Goal: Task Accomplishment & Management: Manage account settings

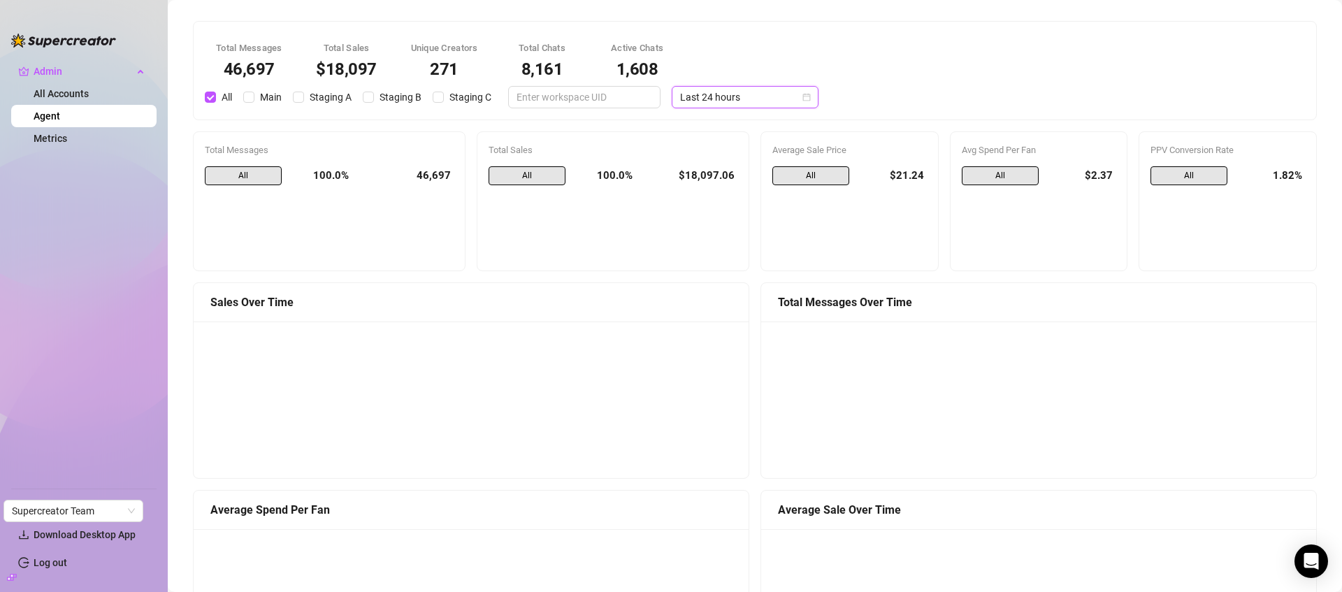
scroll to position [1129, 0]
click at [756, 99] on span "Last 24 hours" at bounding box center [745, 97] width 130 height 21
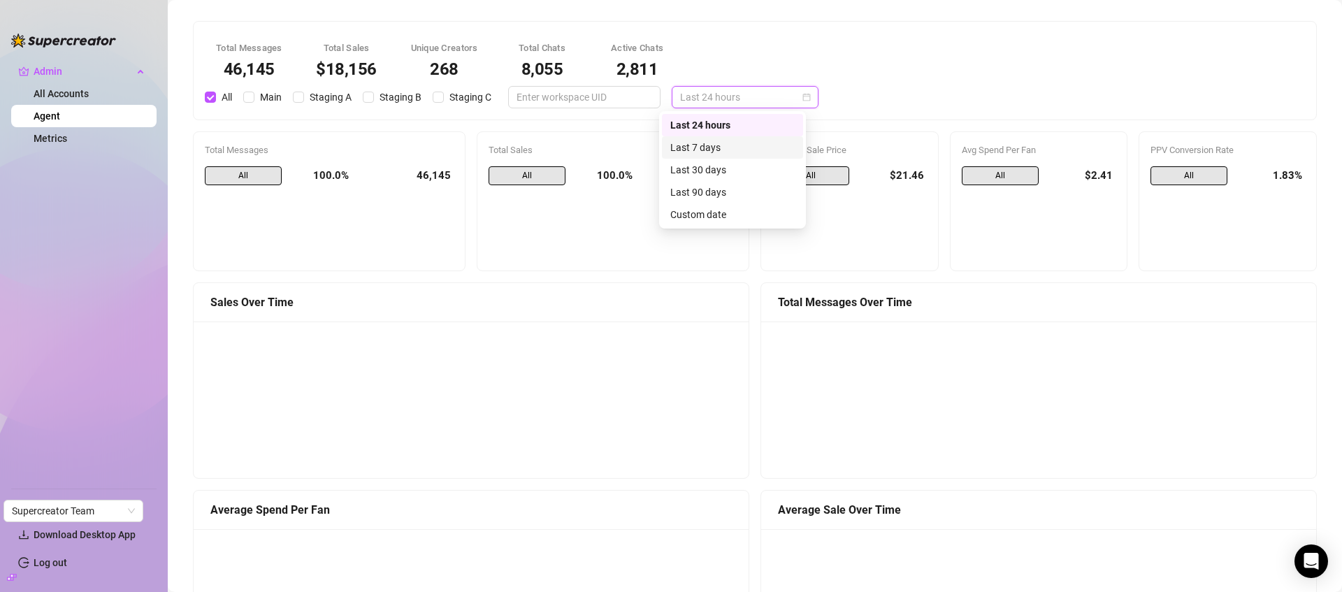
click at [742, 145] on div "Last 7 days" at bounding box center [732, 147] width 124 height 15
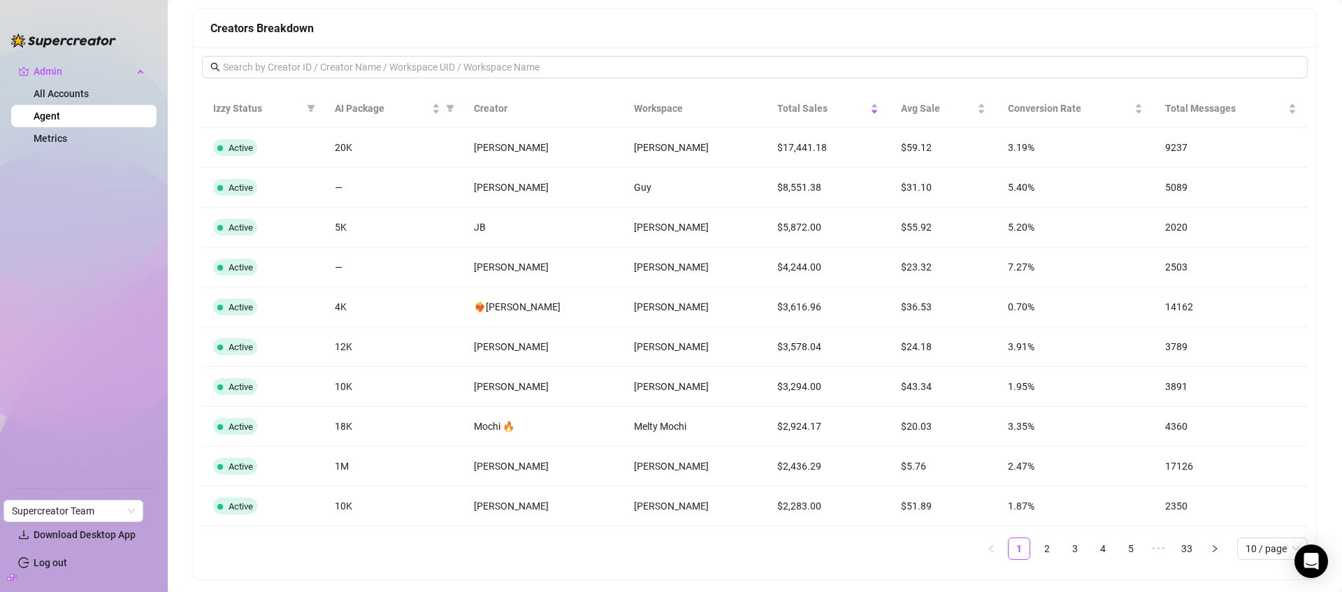
scroll to position [1118, 0]
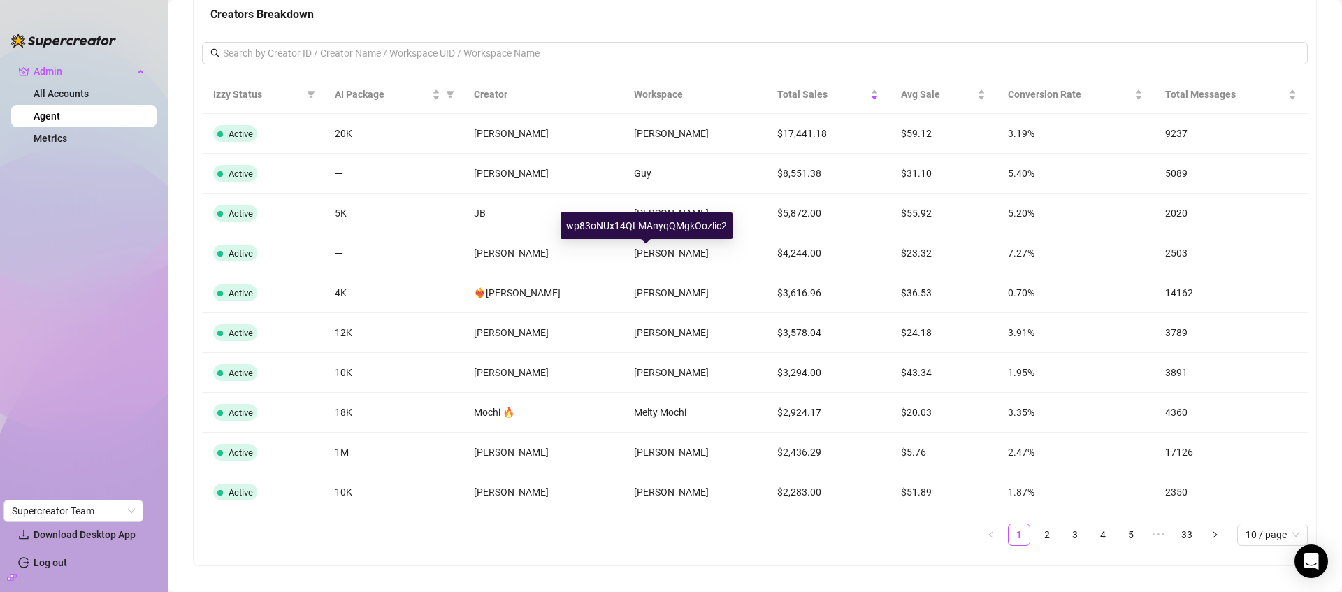
click at [655, 225] on div "wp83oNUx14QLMAnyqQMgkOozlic2" at bounding box center [647, 225] width 172 height 27
copy div "wp83oNUx14QLMAnyqQMgkOozlic2"
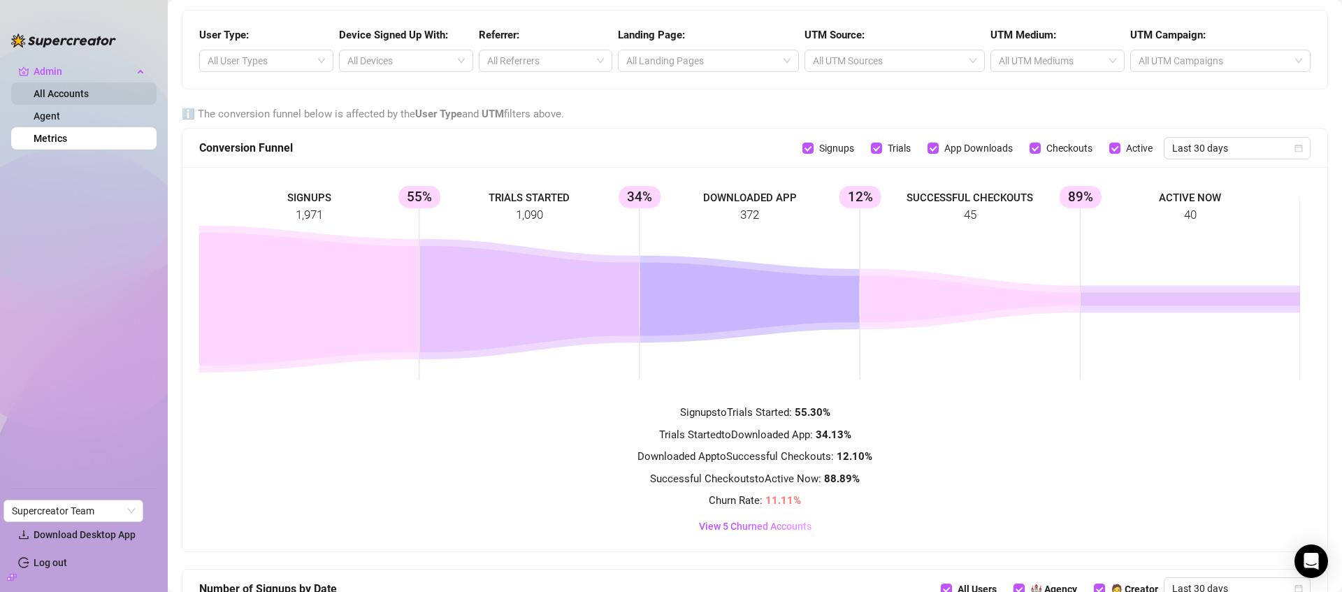
click at [48, 93] on link "All Accounts" at bounding box center [61, 93] width 55 height 11
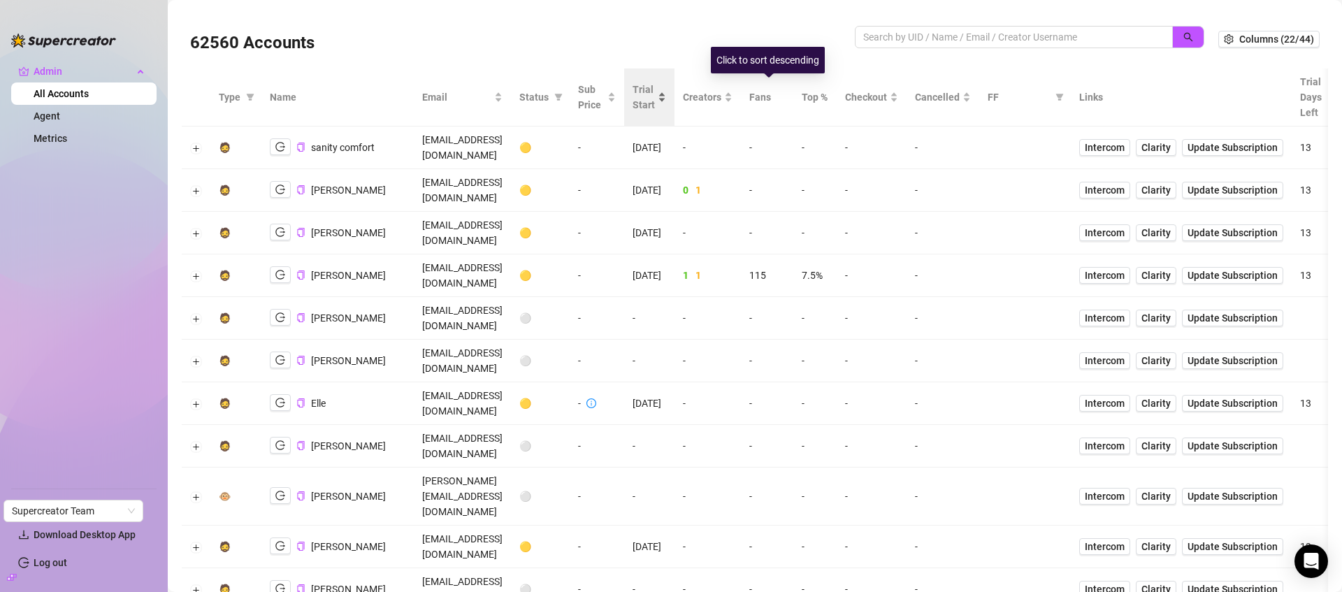
click at [655, 99] on span "Trial Start" at bounding box center [644, 97] width 22 height 31
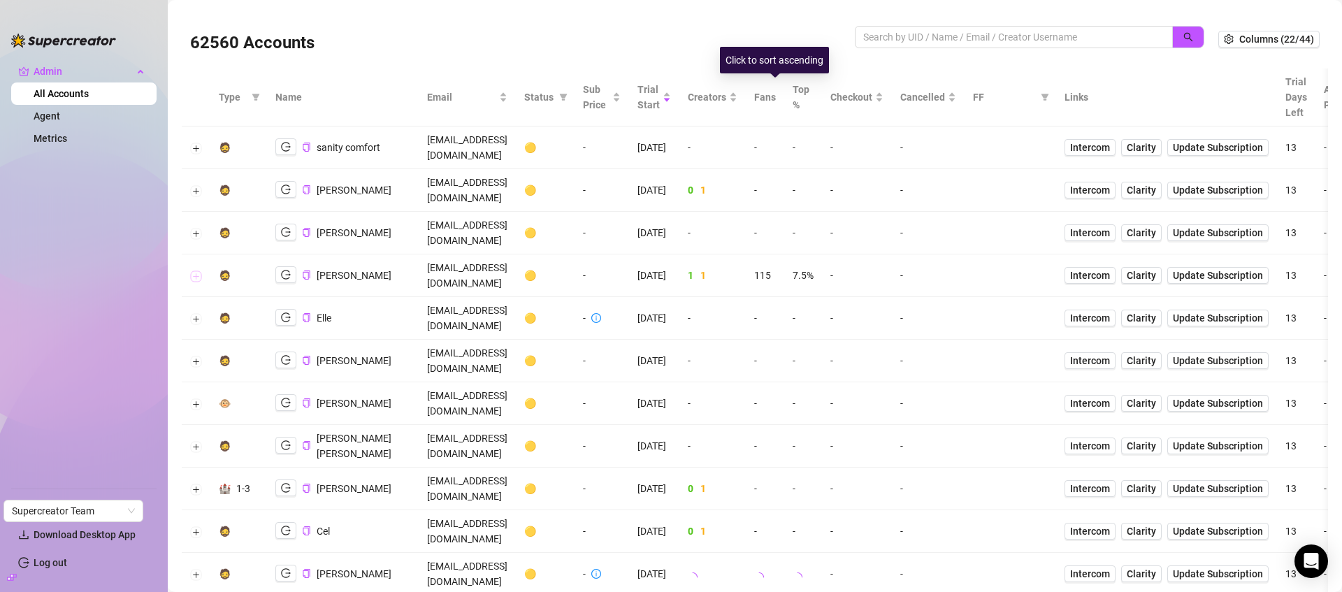
click at [194, 270] on button "Expand row" at bounding box center [196, 275] width 11 height 11
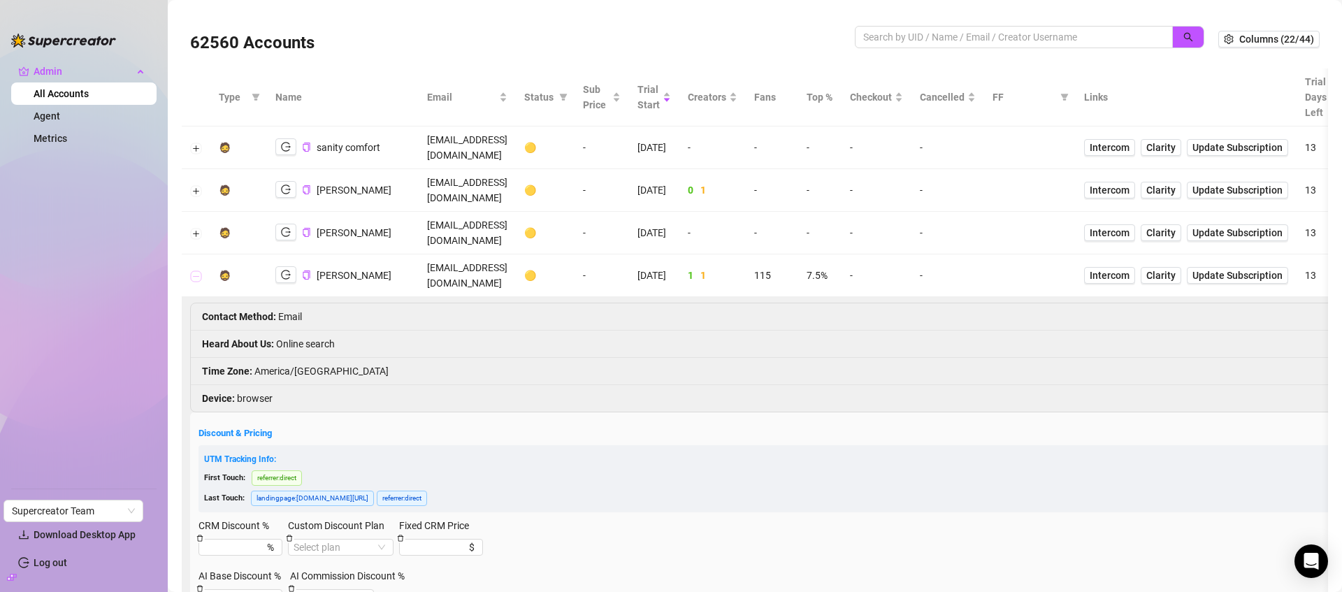
click at [195, 270] on button "Collapse row" at bounding box center [196, 275] width 11 height 11
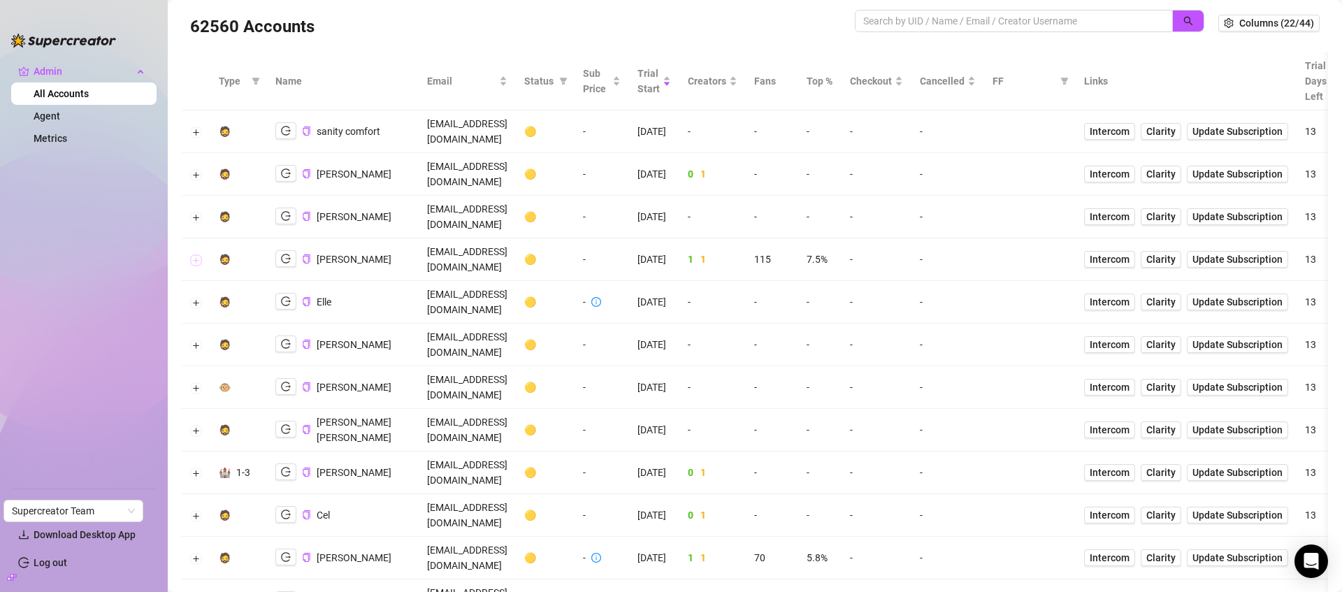
scroll to position [47, 0]
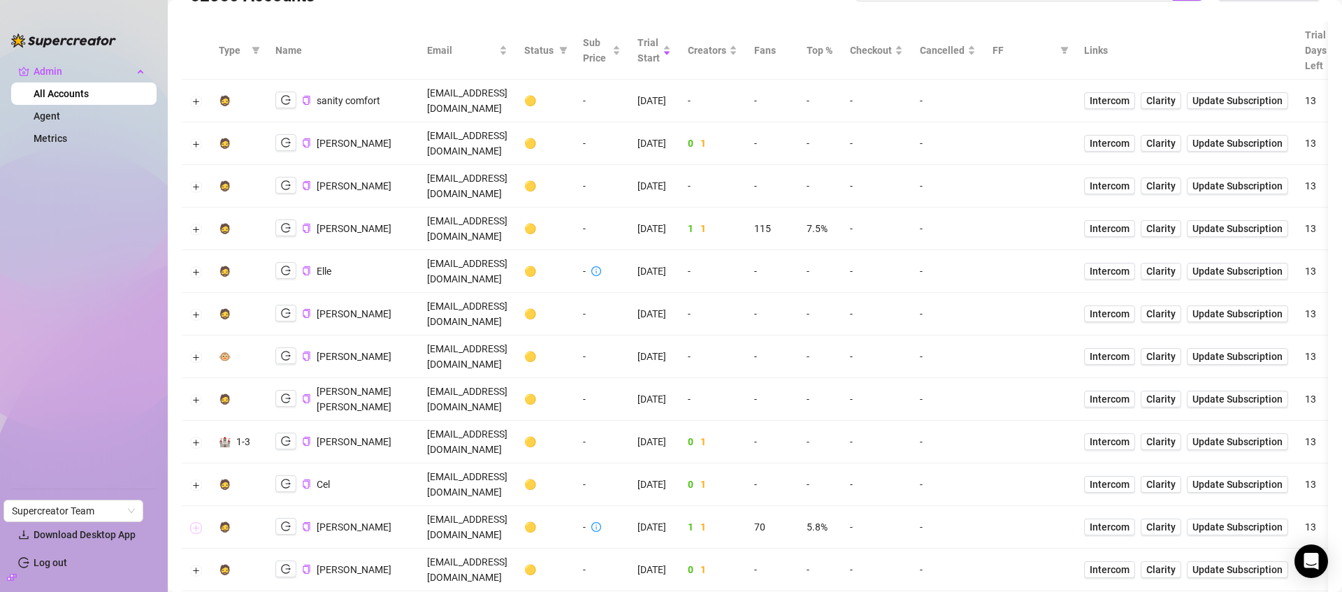
click at [192, 522] on button "Expand row" at bounding box center [196, 527] width 11 height 11
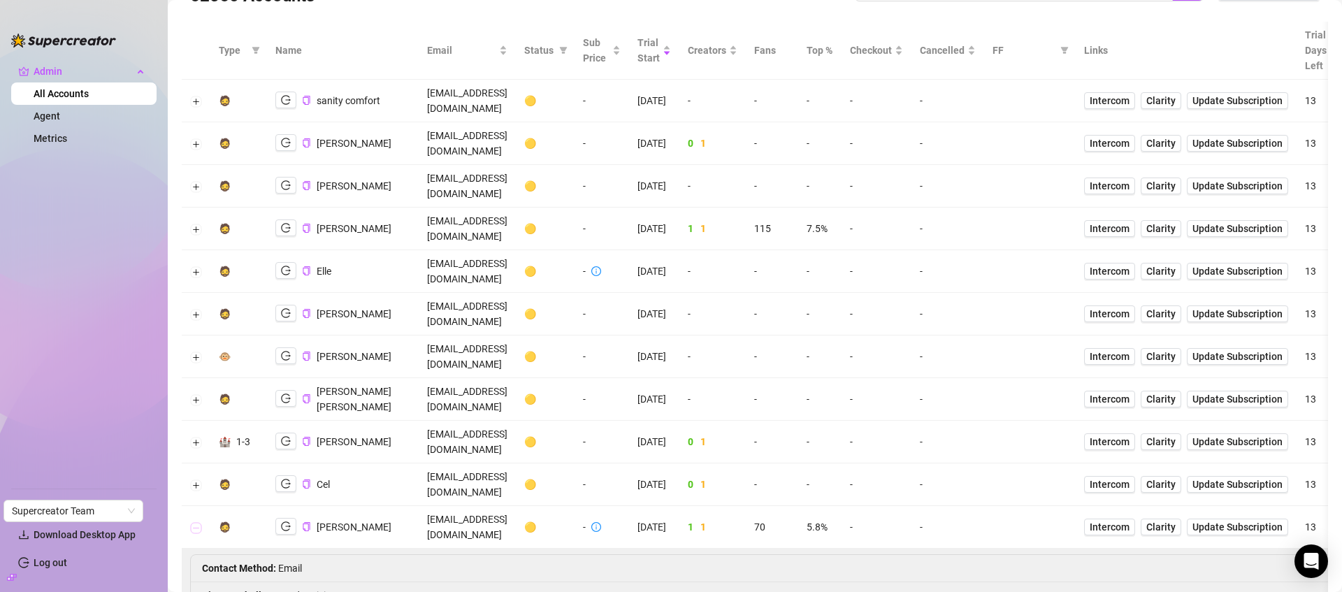
click at [192, 522] on button "Collapse row" at bounding box center [196, 527] width 11 height 11
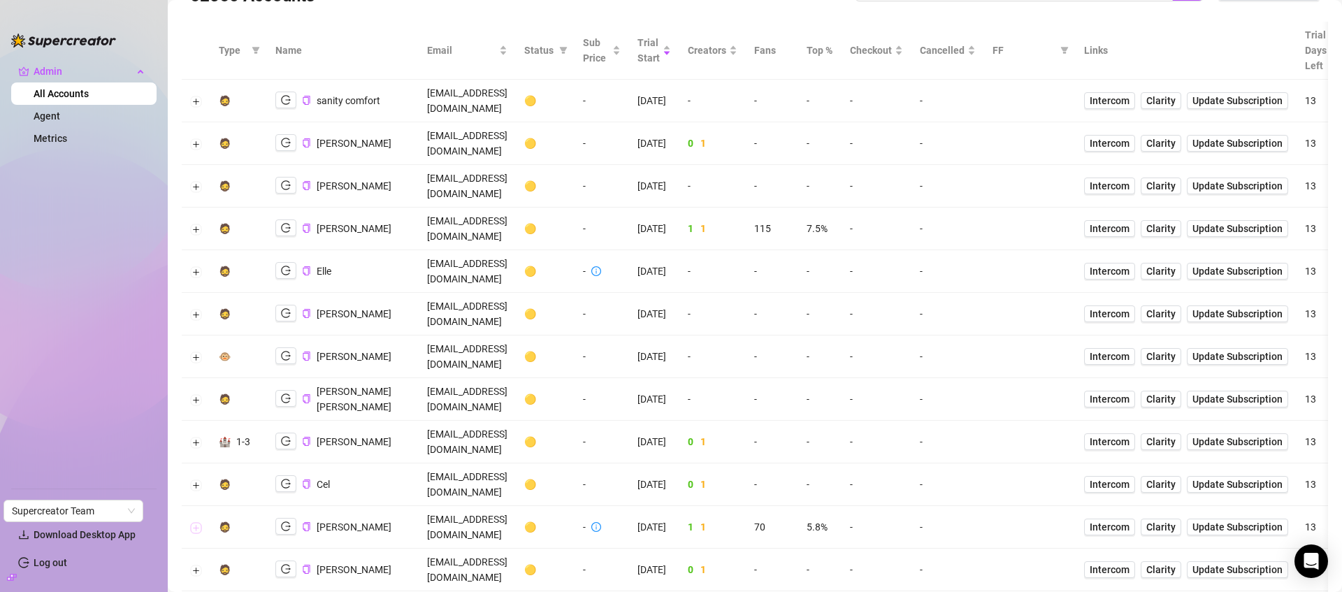
click at [192, 522] on button "Expand row" at bounding box center [196, 527] width 11 height 11
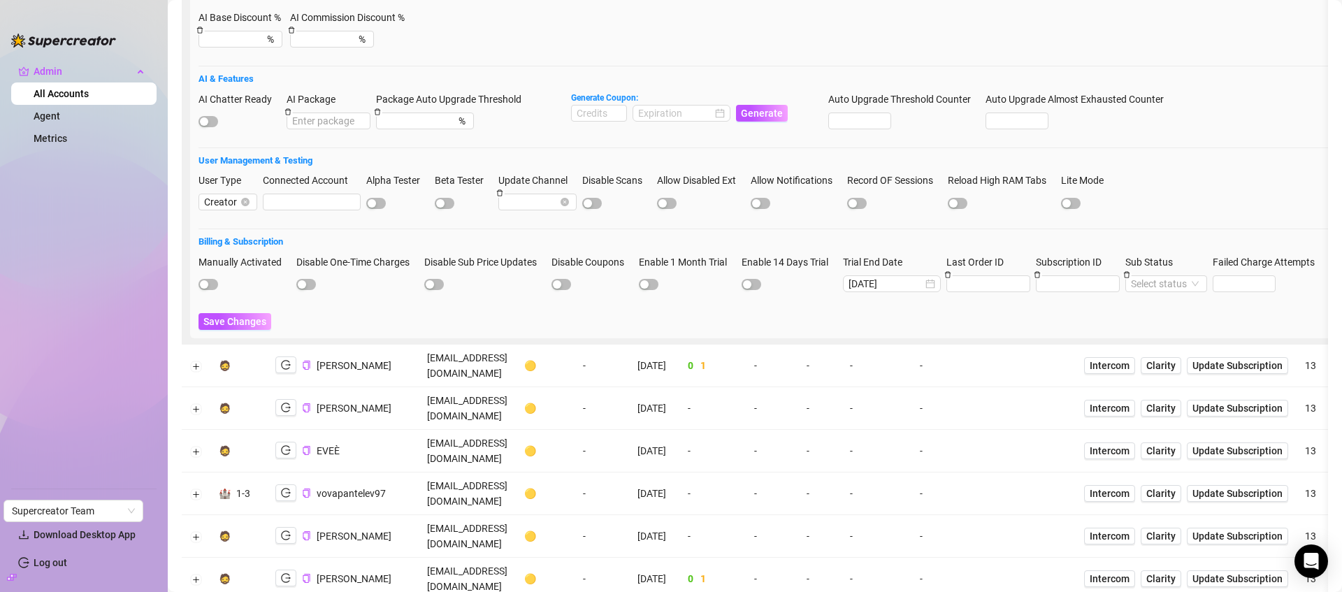
scroll to position [955, 0]
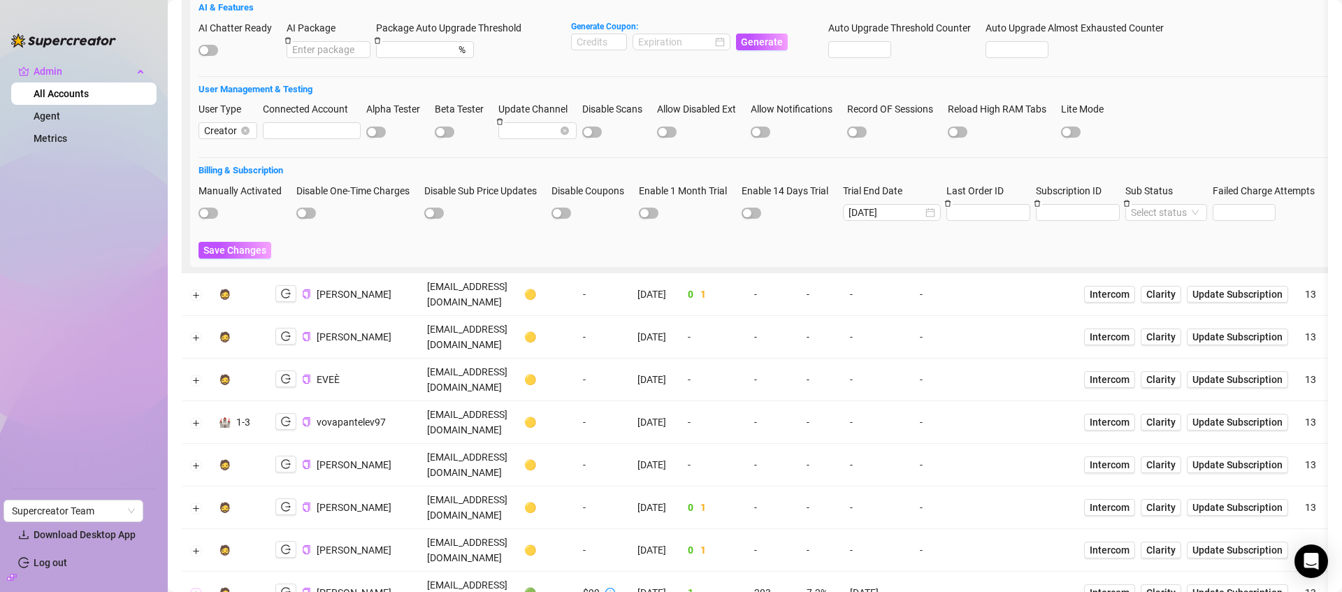
click at [198, 588] on button "Expand row" at bounding box center [196, 593] width 11 height 11
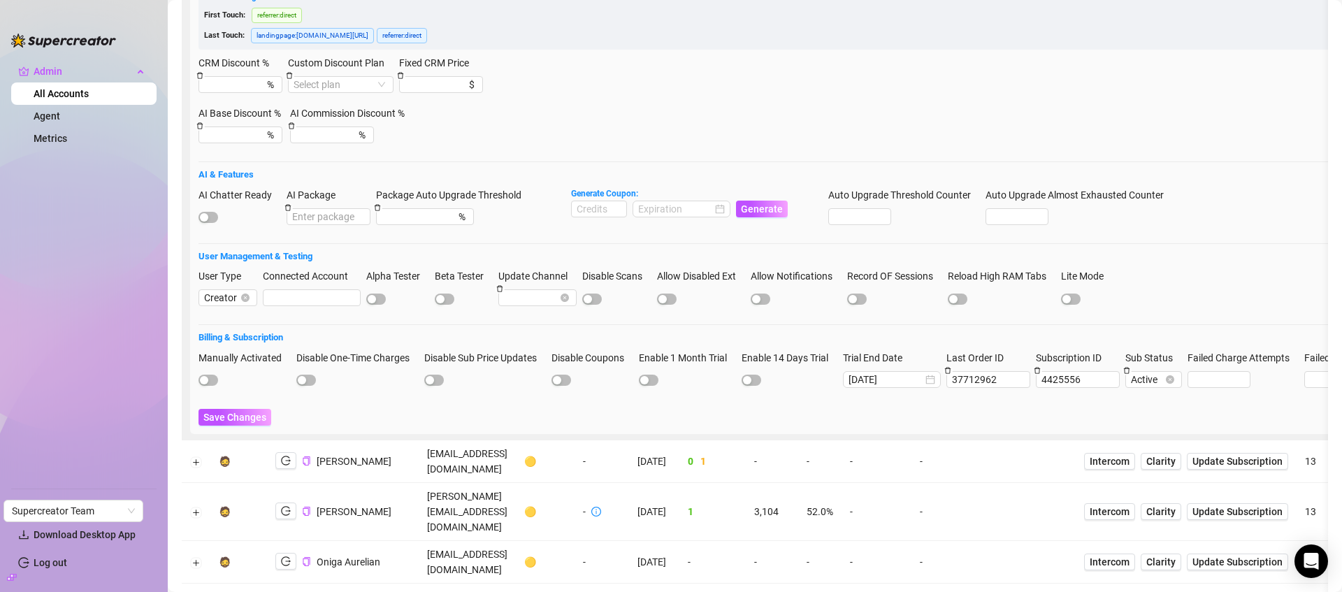
scroll to position [1793, 0]
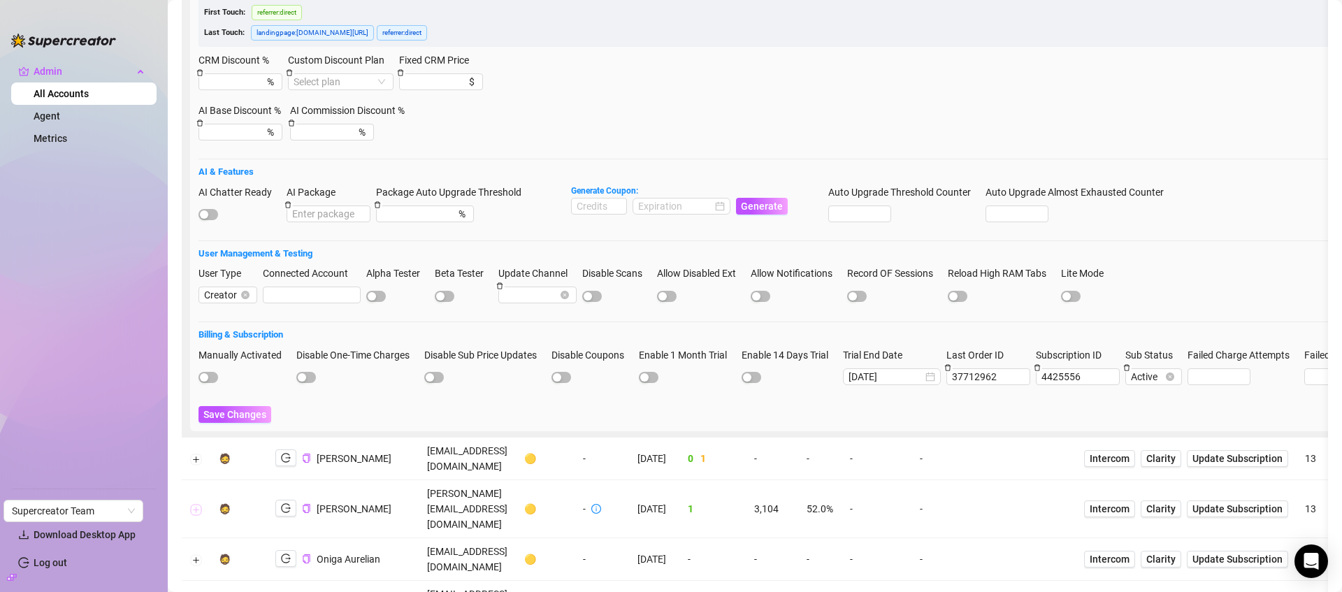
click at [196, 504] on button "Expand row" at bounding box center [196, 509] width 11 height 11
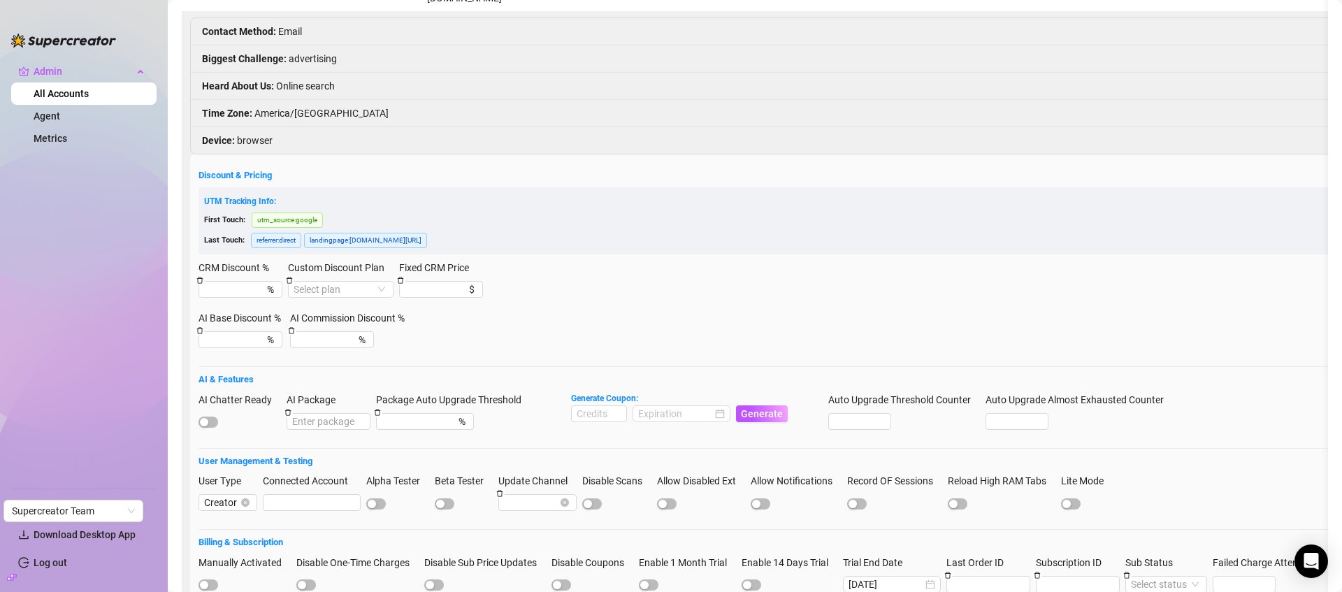
scroll to position [0, 0]
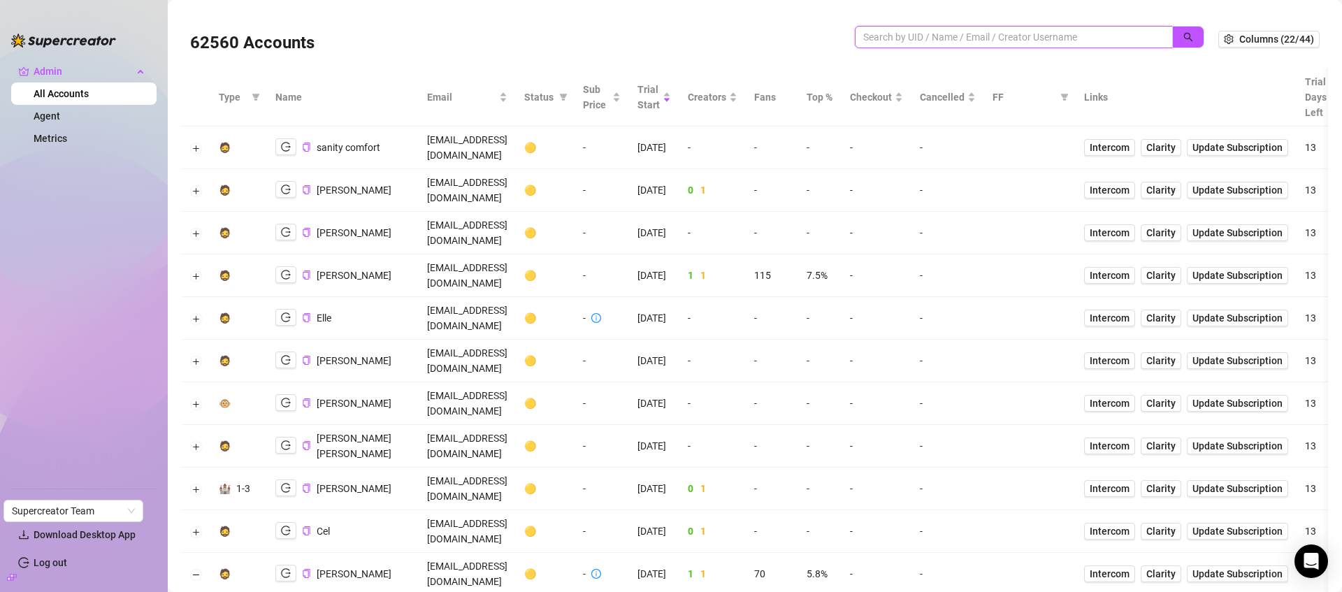
click at [940, 33] on input "search" at bounding box center [1008, 36] width 290 height 15
paste input "wp83oNUx14QLMAnyqQMgkOozlic2"
click at [1183, 39] on icon "search" at bounding box center [1188, 37] width 10 height 10
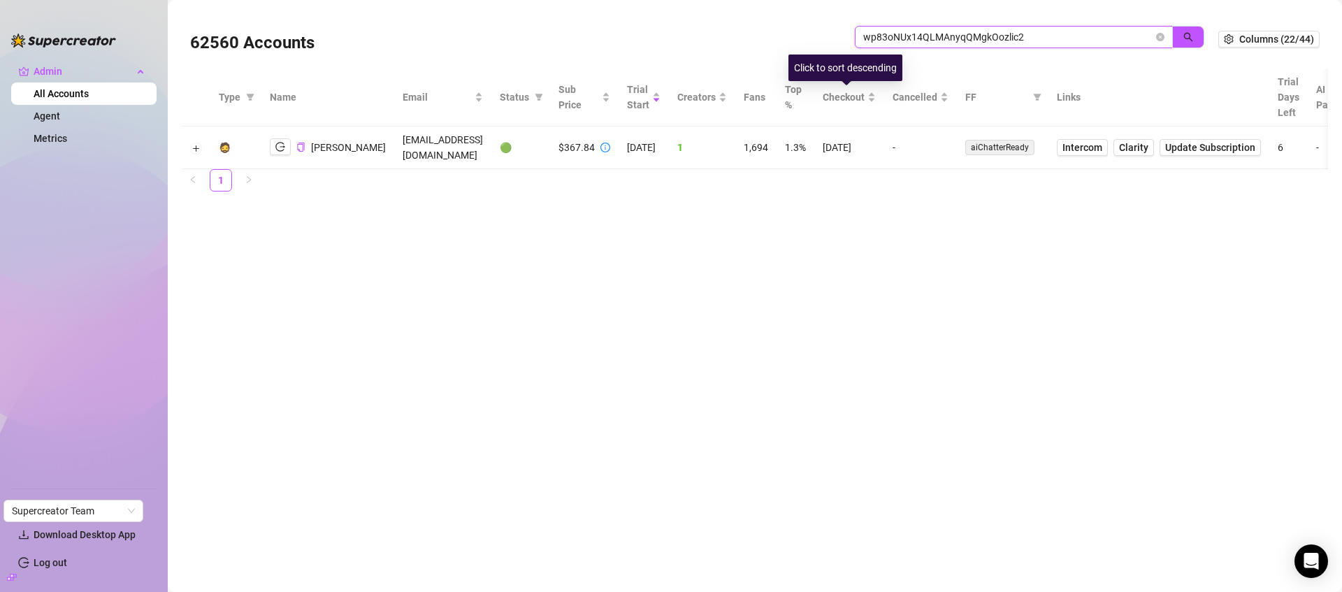
click at [925, 38] on input "wp83oNUx14QLMAnyqQMgkOozlic2" at bounding box center [1008, 36] width 290 height 15
click at [927, 37] on input "wp83oNUx14QLMAnyqQMgkOozlic2" at bounding box center [1008, 36] width 290 height 15
type input "prestig"
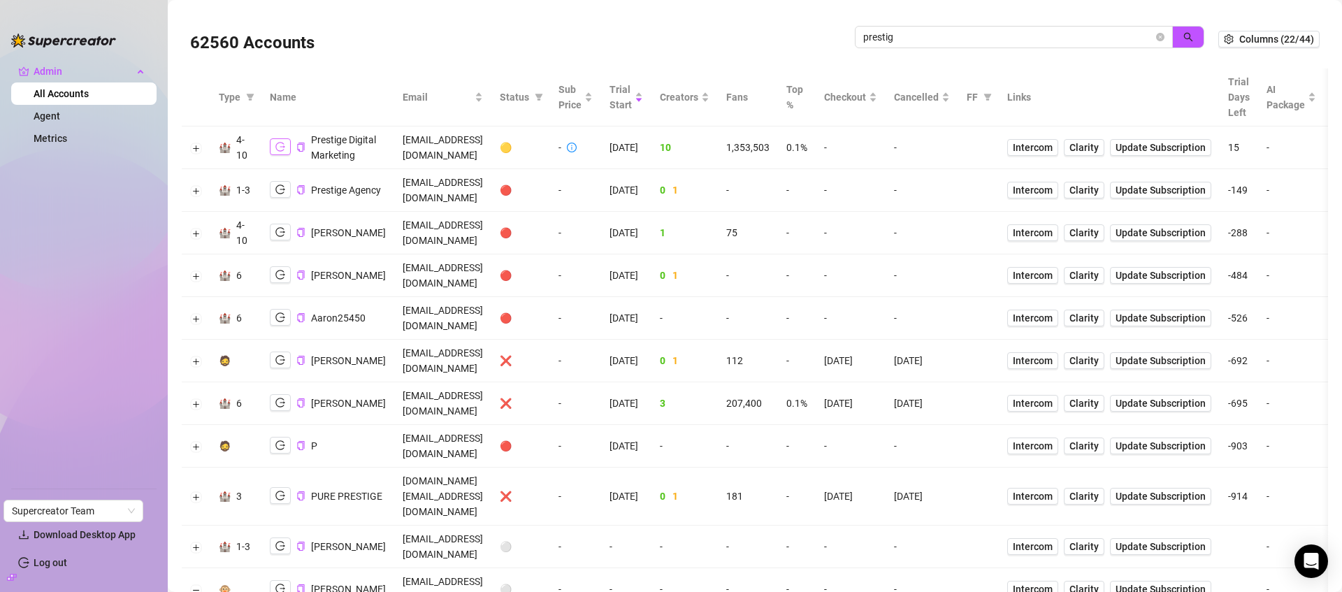
click at [280, 152] on icon "logout" at bounding box center [280, 147] width 10 height 10
click at [196, 154] on button "Expand row" at bounding box center [196, 148] width 11 height 11
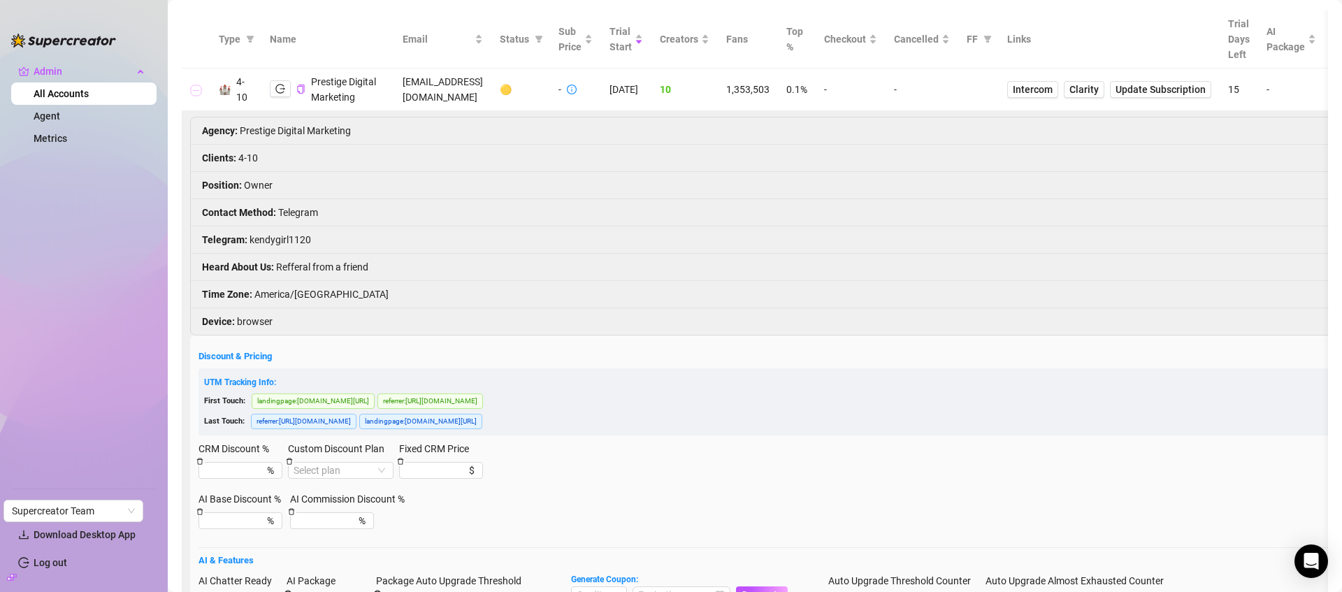
scroll to position [430, 0]
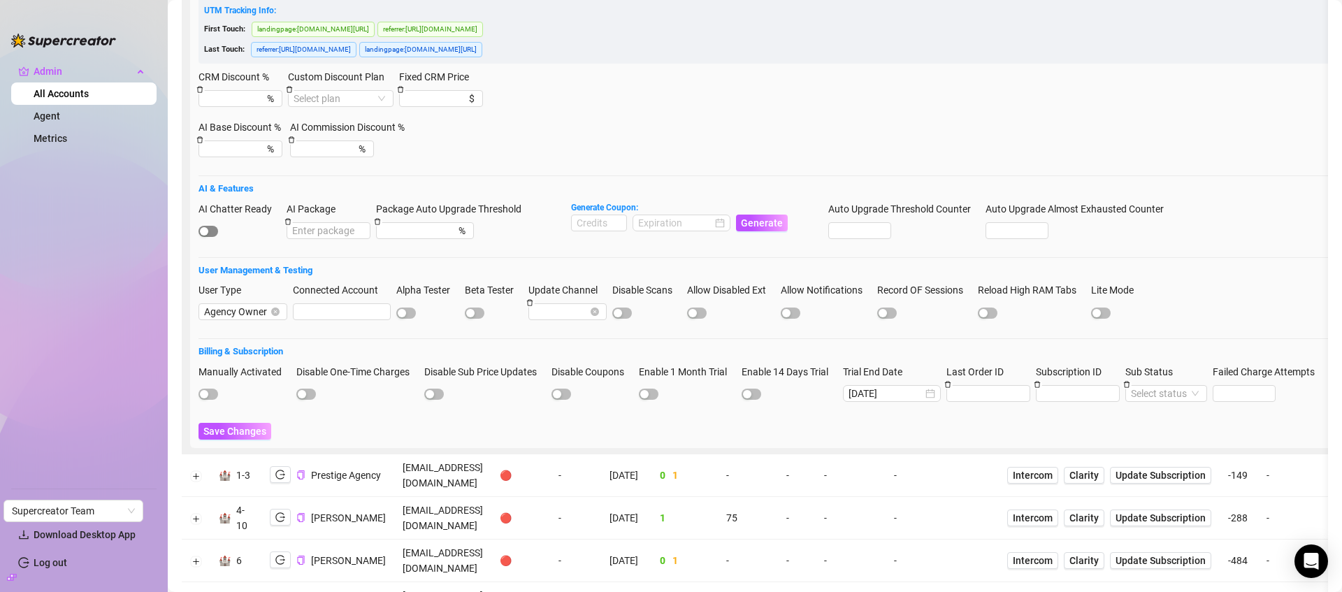
click at [204, 236] on div "button" at bounding box center [204, 231] width 8 height 8
click at [241, 437] on span "Save Changes" at bounding box center [234, 431] width 63 height 11
click at [599, 231] on input at bounding box center [599, 222] width 55 height 15
type input "2000"
click at [663, 231] on input at bounding box center [675, 222] width 74 height 15
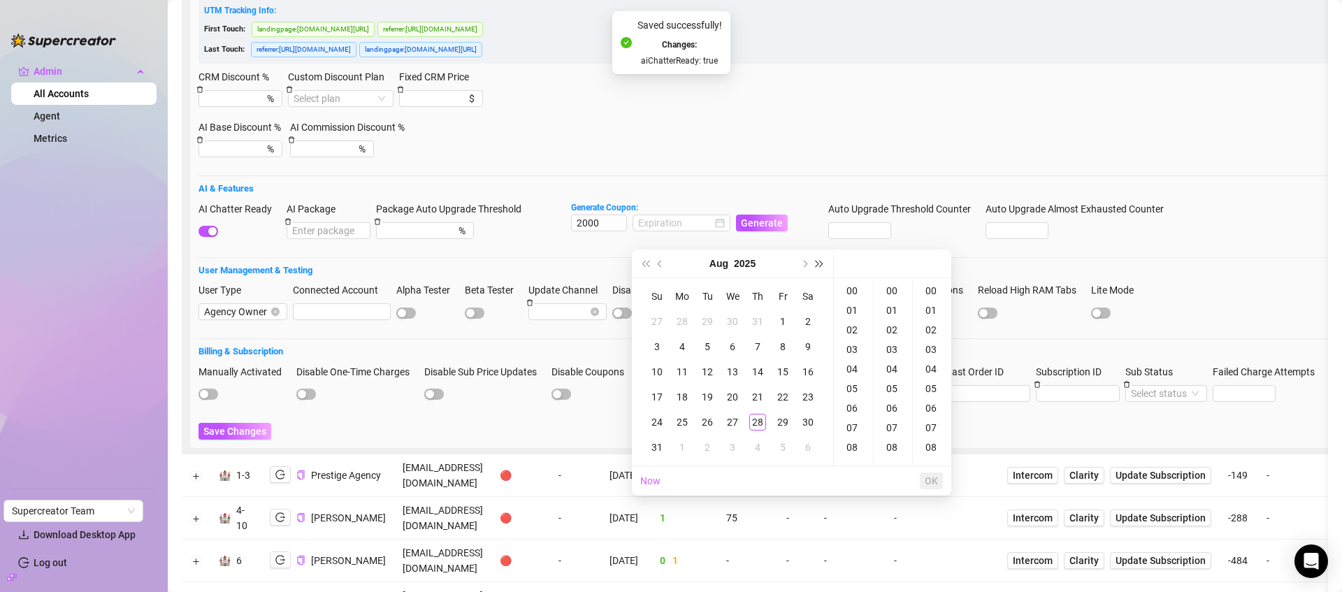
click at [818, 263] on span "Next year (Control + right)" at bounding box center [819, 263] width 7 height 7
drag, startPoint x: 644, startPoint y: 263, endPoint x: 697, endPoint y: 262, distance: 52.4
click at [646, 263] on span "Last year (Control + left)" at bounding box center [645, 263] width 7 height 7
click at [808, 261] on button "Next month (PageDown)" at bounding box center [803, 264] width 15 height 28
click at [809, 396] on div "27" at bounding box center [808, 397] width 17 height 17
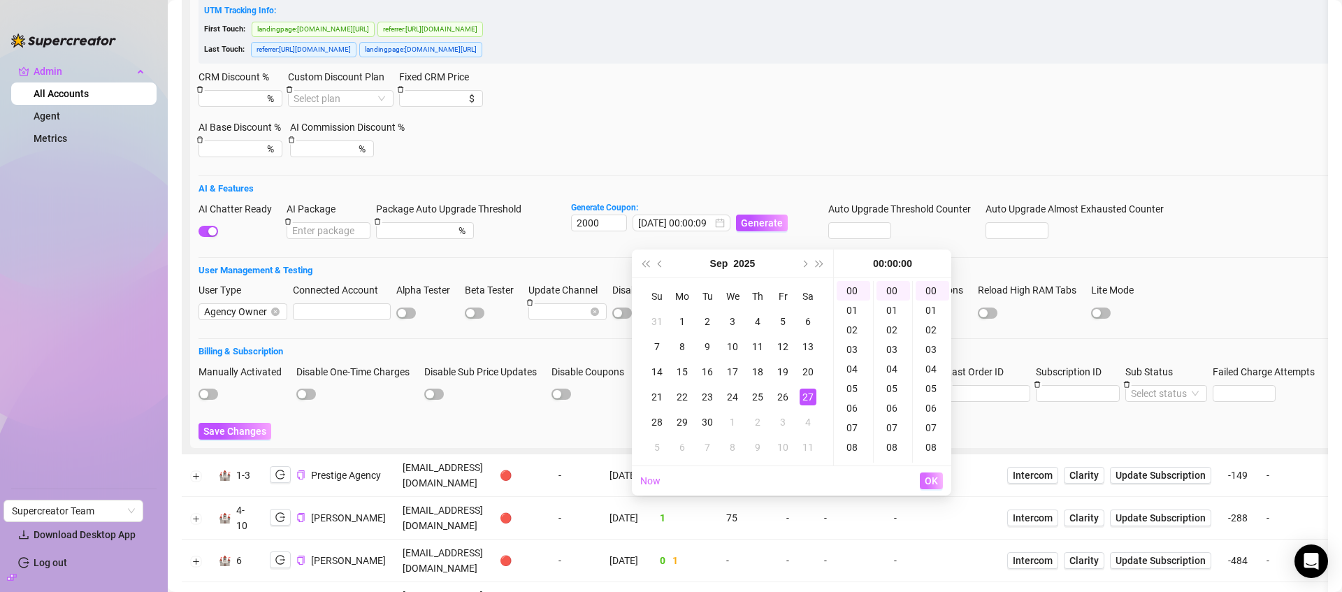
type input "2025-09-27 00:00:00"
click at [925, 481] on span "OK" at bounding box center [931, 480] width 13 height 11
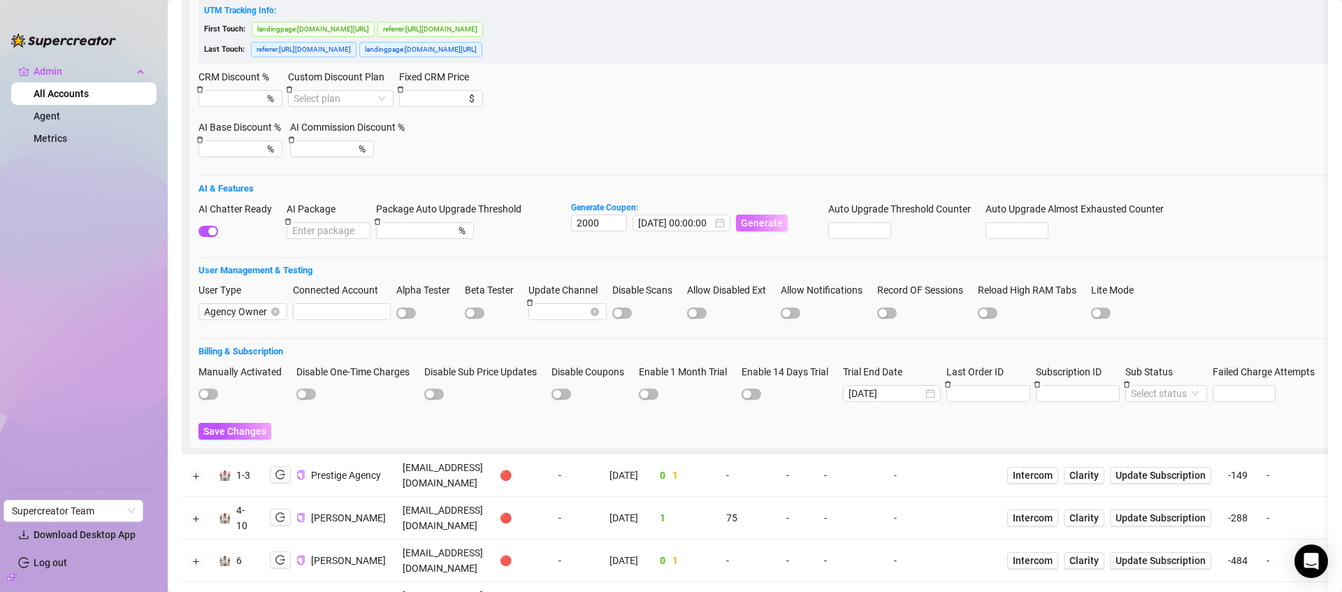
click at [765, 229] on span "Generate" at bounding box center [762, 222] width 42 height 11
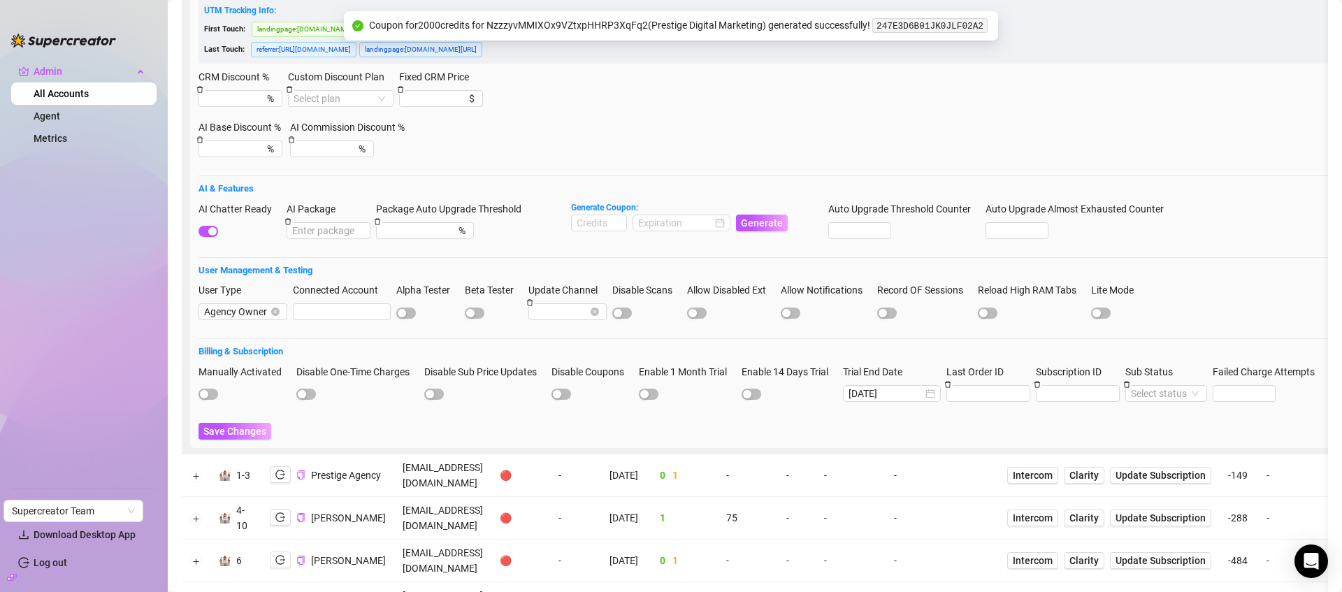
click at [921, 28] on code "247E3D6B01JK0JLF02A2" at bounding box center [929, 25] width 115 height 15
copy code "247E3D6B01JK0JLF02A2"
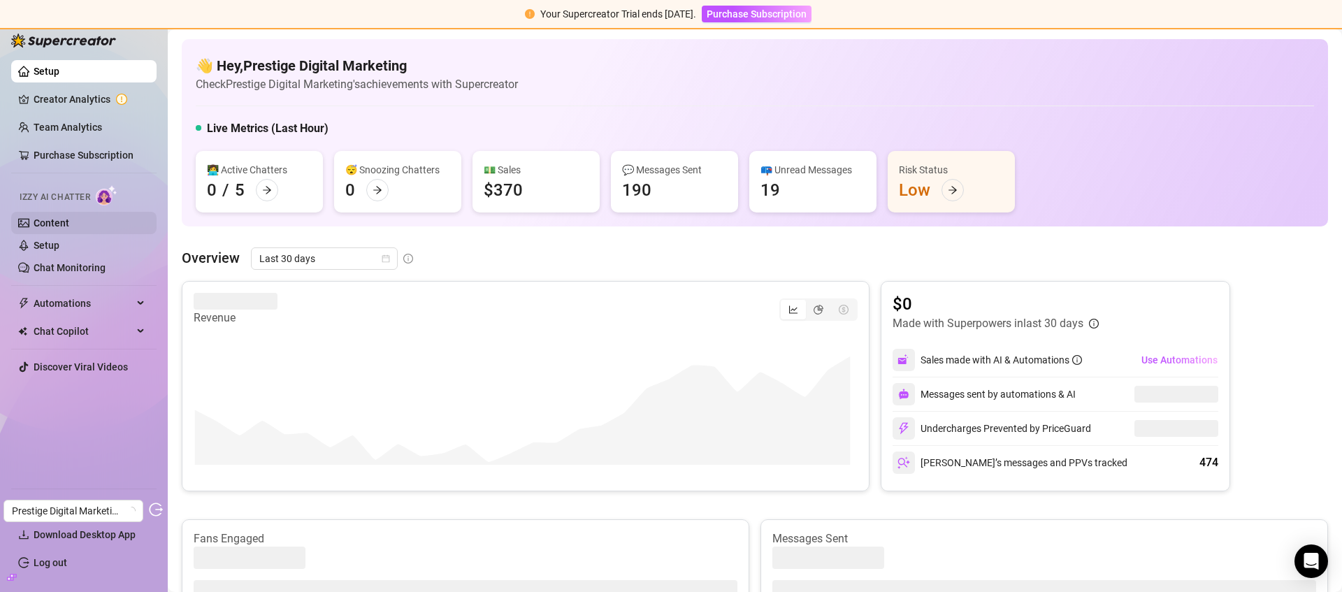
click at [69, 217] on link "Content" at bounding box center [52, 222] width 36 height 11
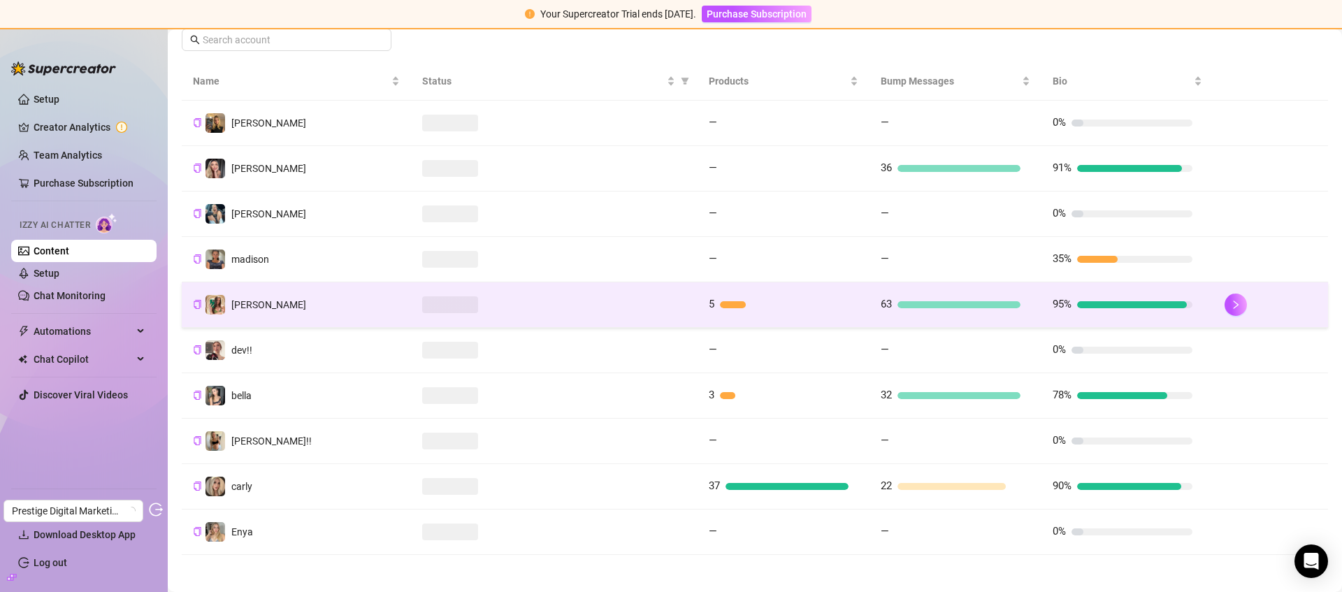
scroll to position [264, 0]
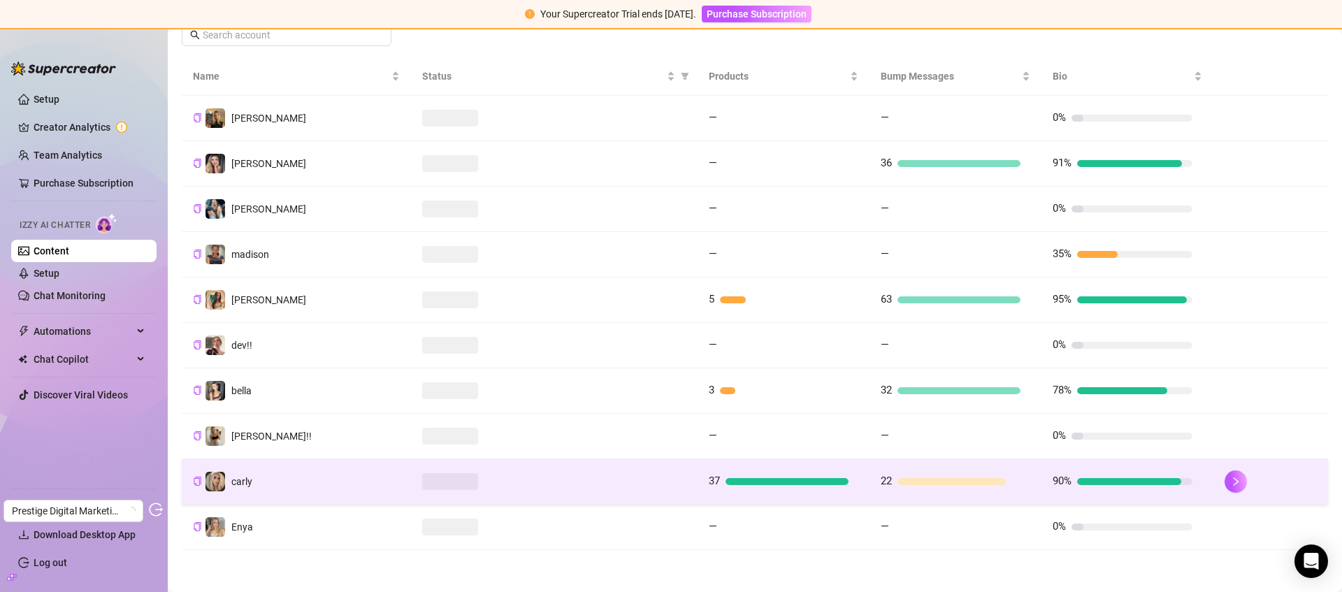
click at [559, 475] on div at bounding box center [554, 481] width 264 height 17
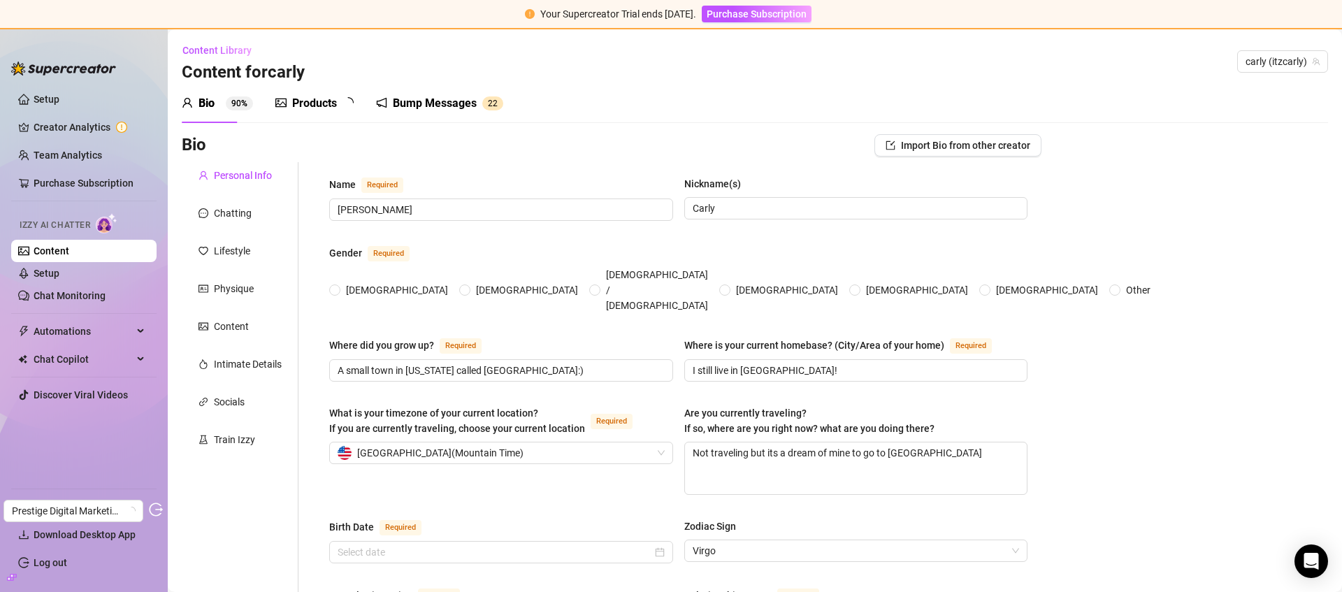
radio input "true"
checkbox input "true"
type input "[DATE]"
click at [252, 209] on div "Chatting" at bounding box center [240, 213] width 117 height 27
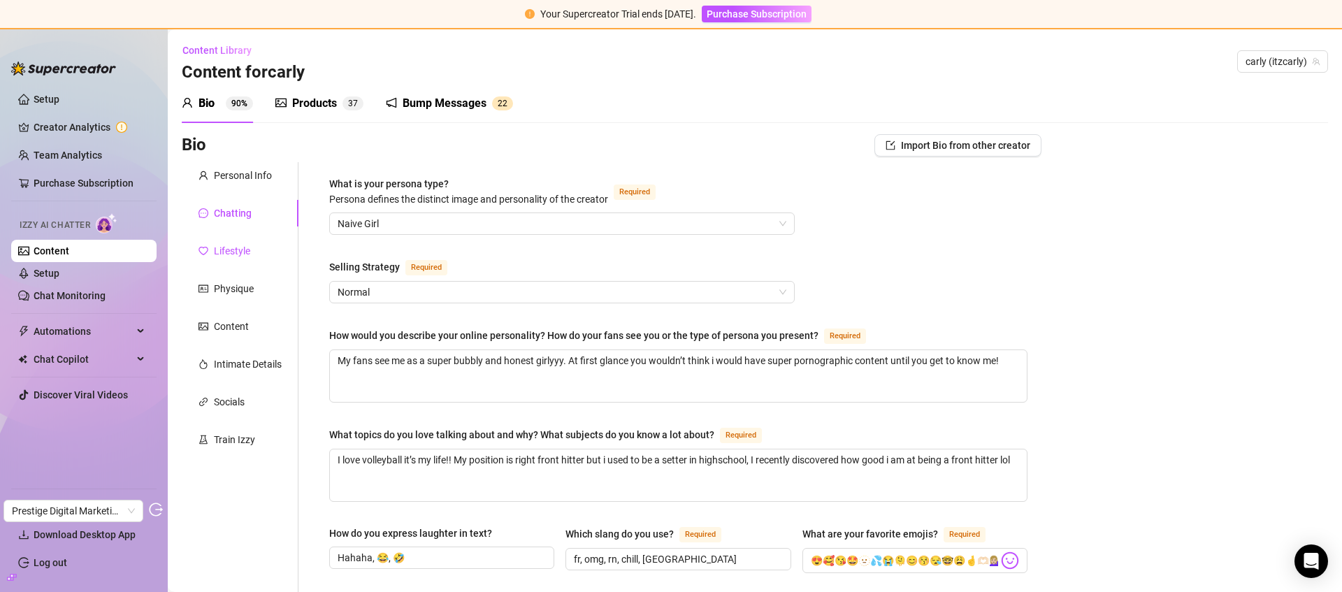
click at [241, 254] on div "Lifestyle" at bounding box center [232, 250] width 36 height 15
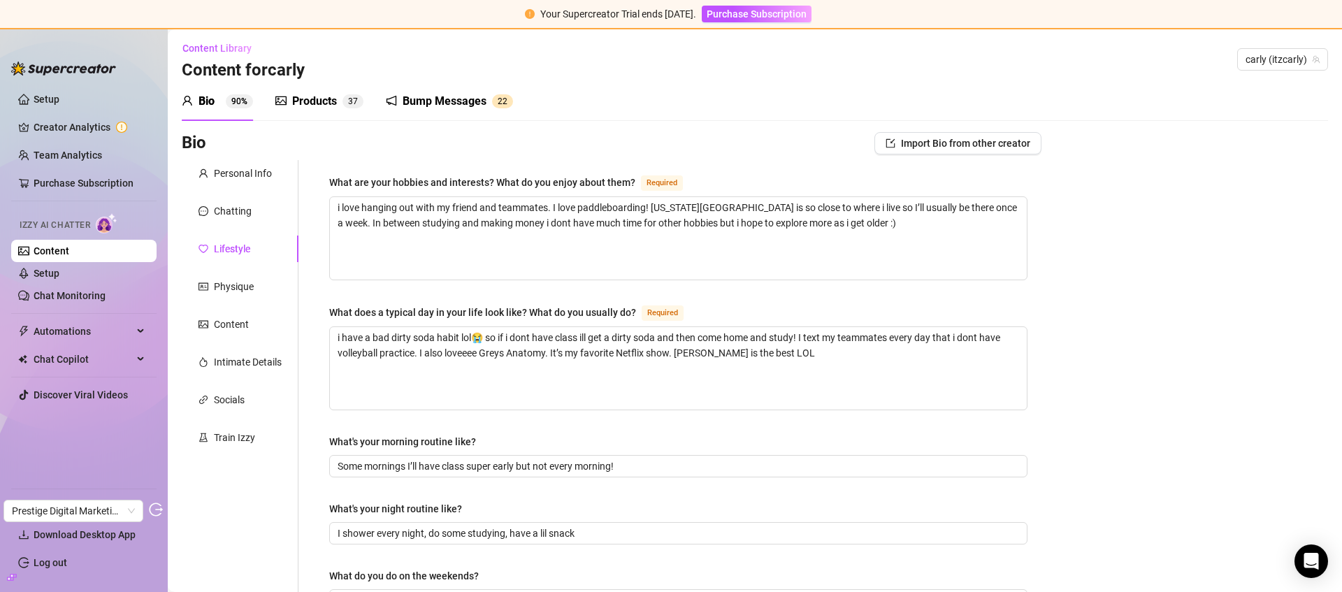
scroll to position [3, 0]
click at [222, 279] on div "Physique" at bounding box center [234, 285] width 40 height 15
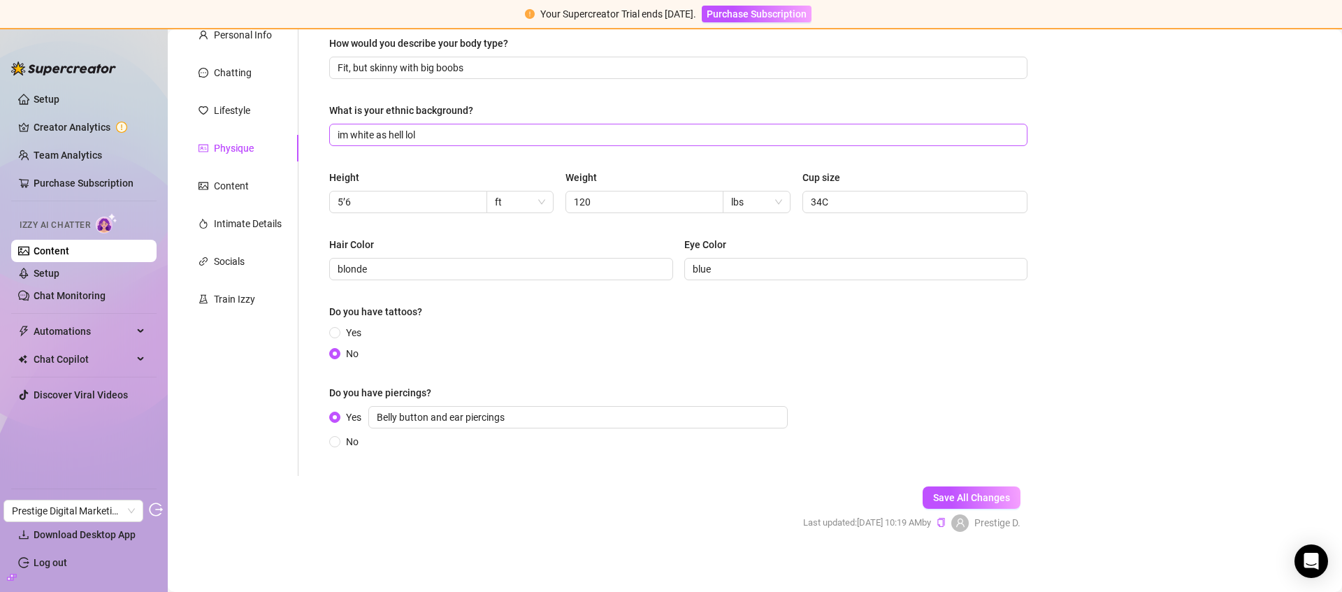
scroll to position [147, 0]
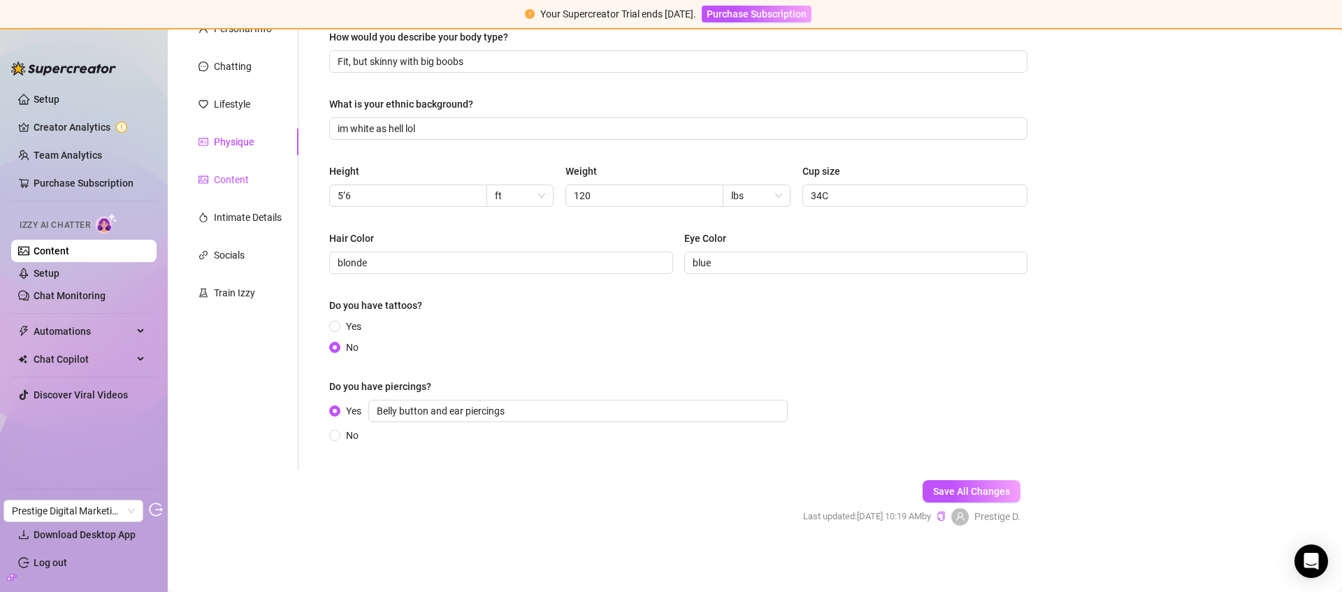
click at [222, 186] on div "Content" at bounding box center [231, 179] width 35 height 15
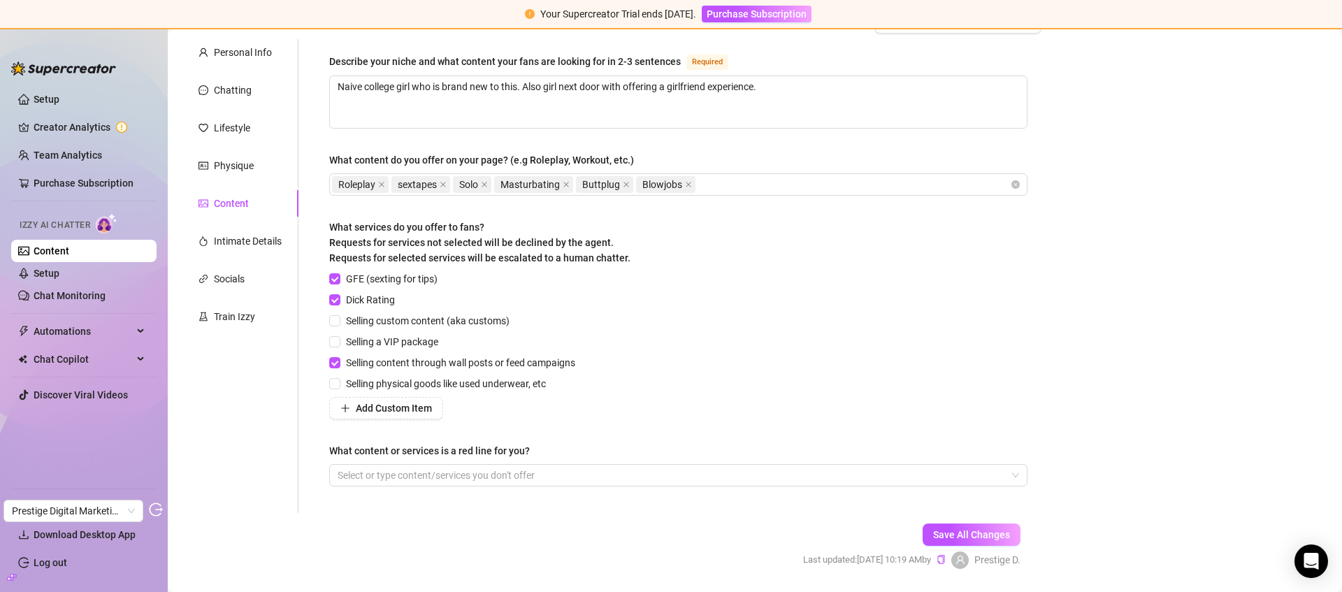
scroll to position [121, 0]
click at [224, 243] on div "Intimate Details" at bounding box center [248, 243] width 68 height 15
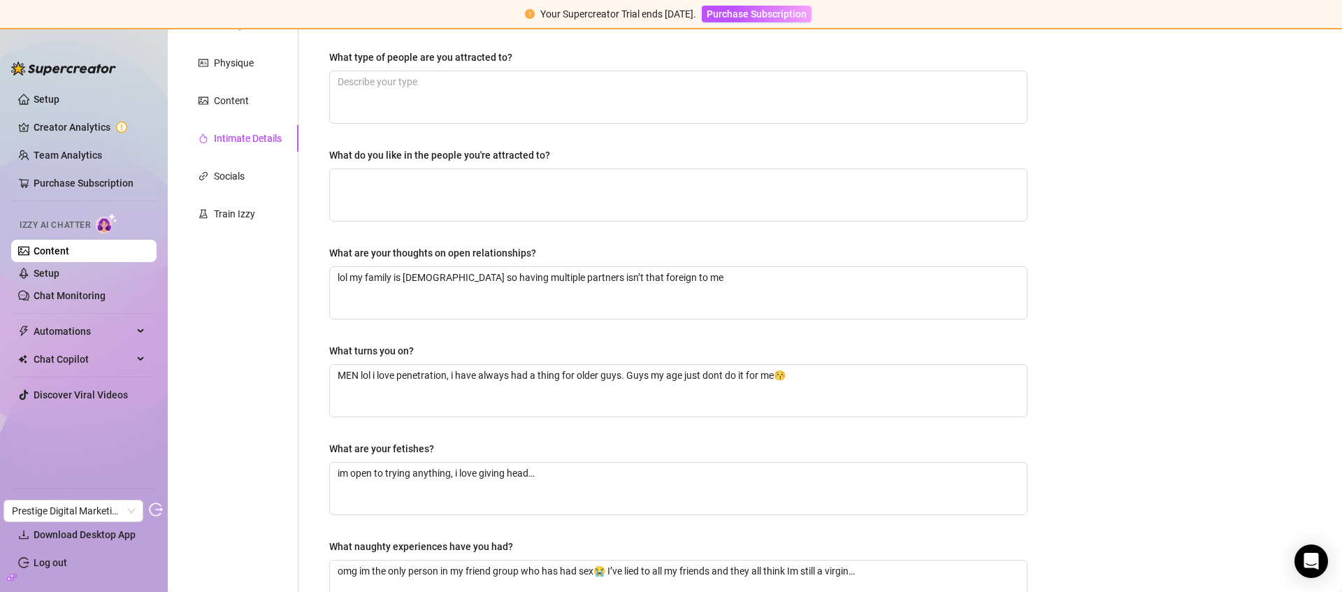
scroll to position [0, 0]
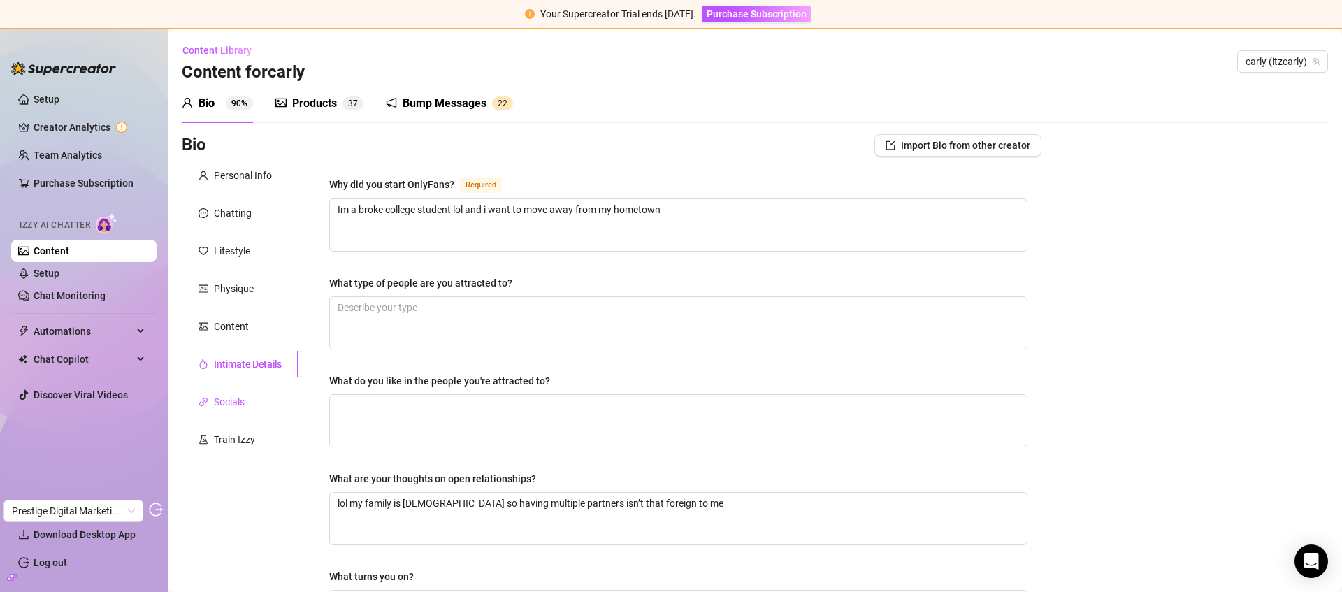
click at [240, 405] on div "Socials" at bounding box center [229, 401] width 31 height 15
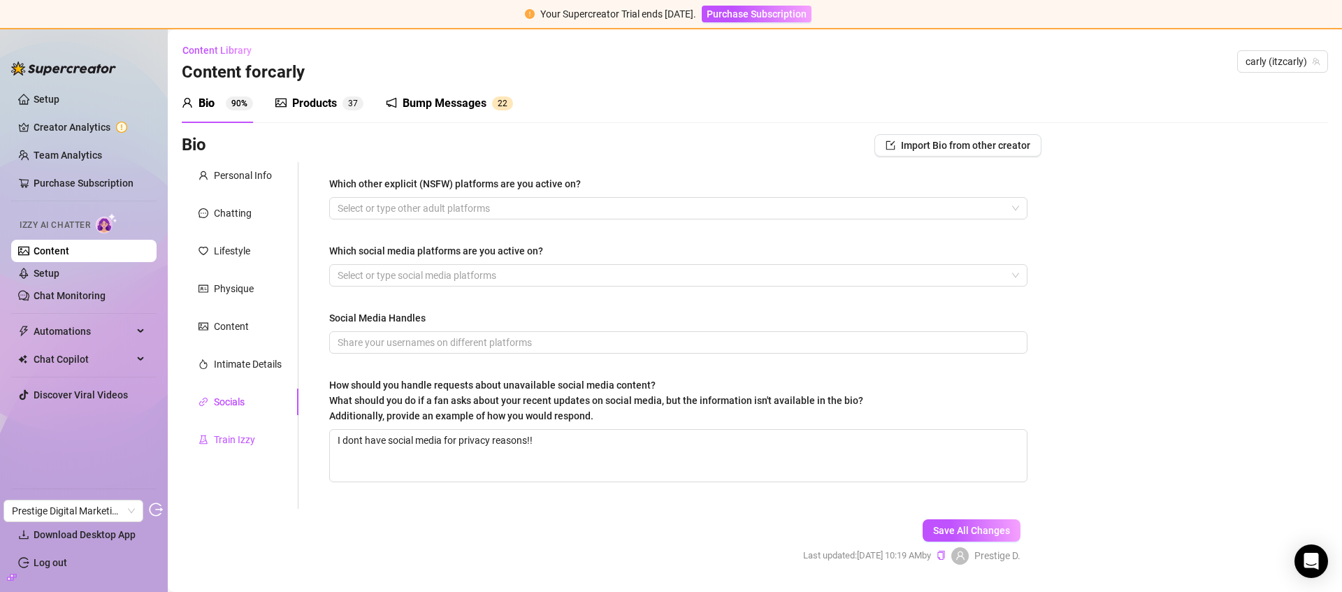
click at [233, 433] on div "Train Izzy" at bounding box center [234, 439] width 41 height 15
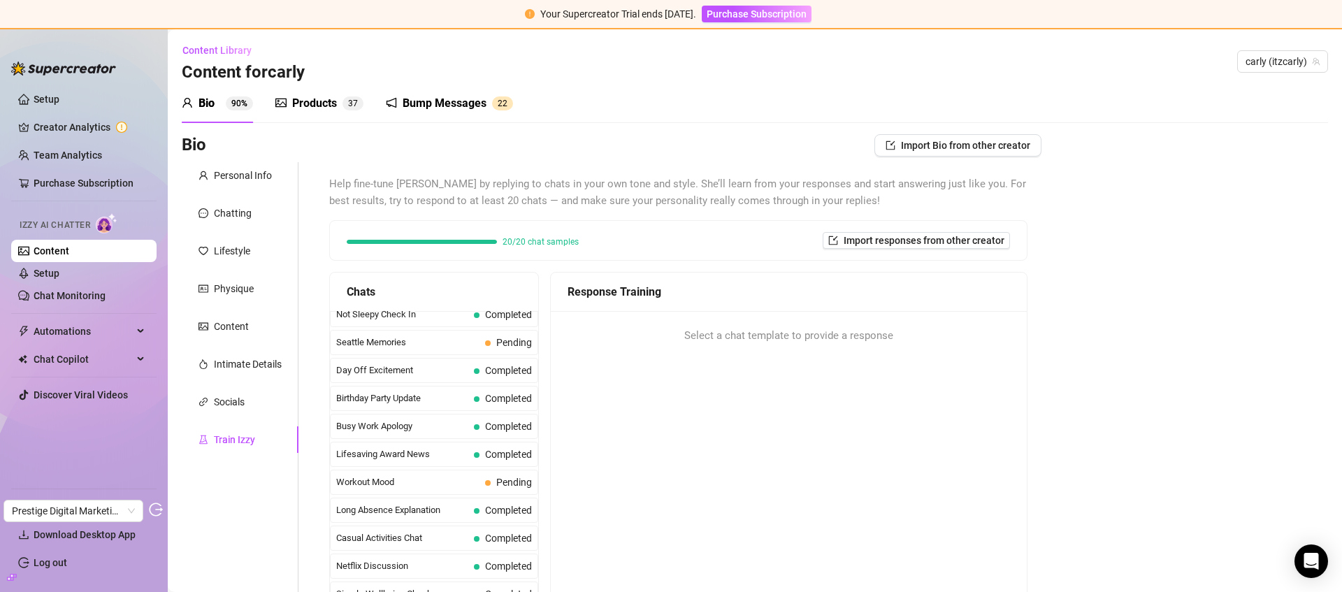
scroll to position [1231, 0]
click at [327, 102] on div "Products" at bounding box center [314, 103] width 45 height 17
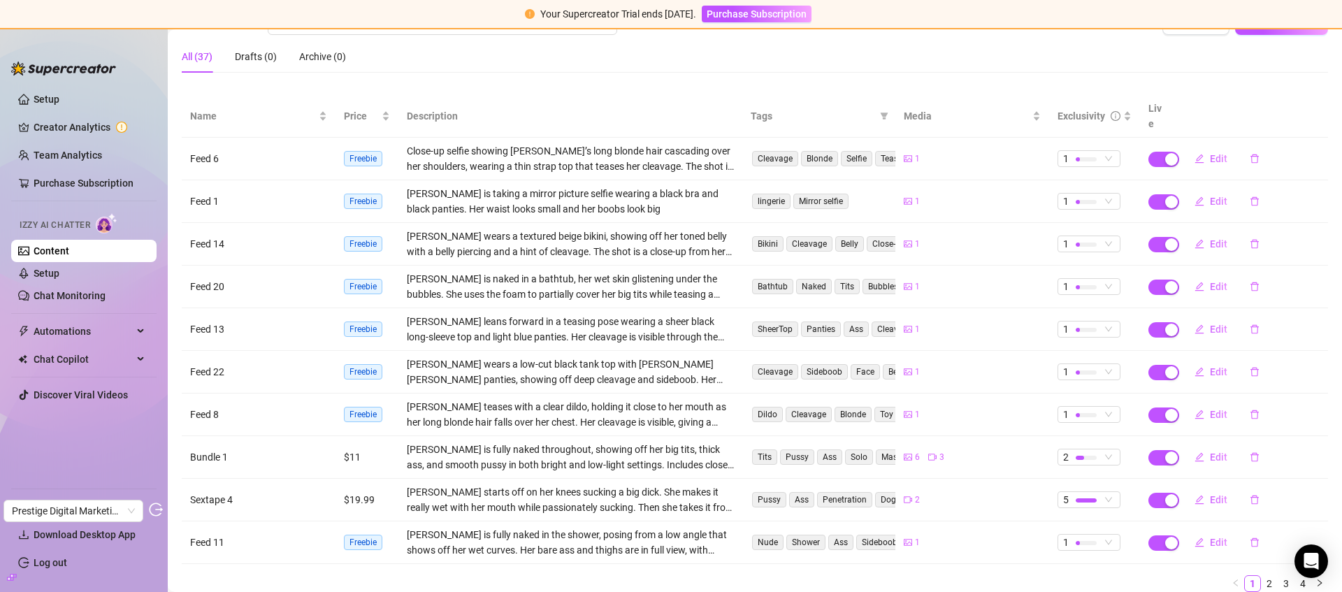
scroll to position [123, 0]
click at [1073, 107] on div "Exclusivity" at bounding box center [1082, 114] width 48 height 15
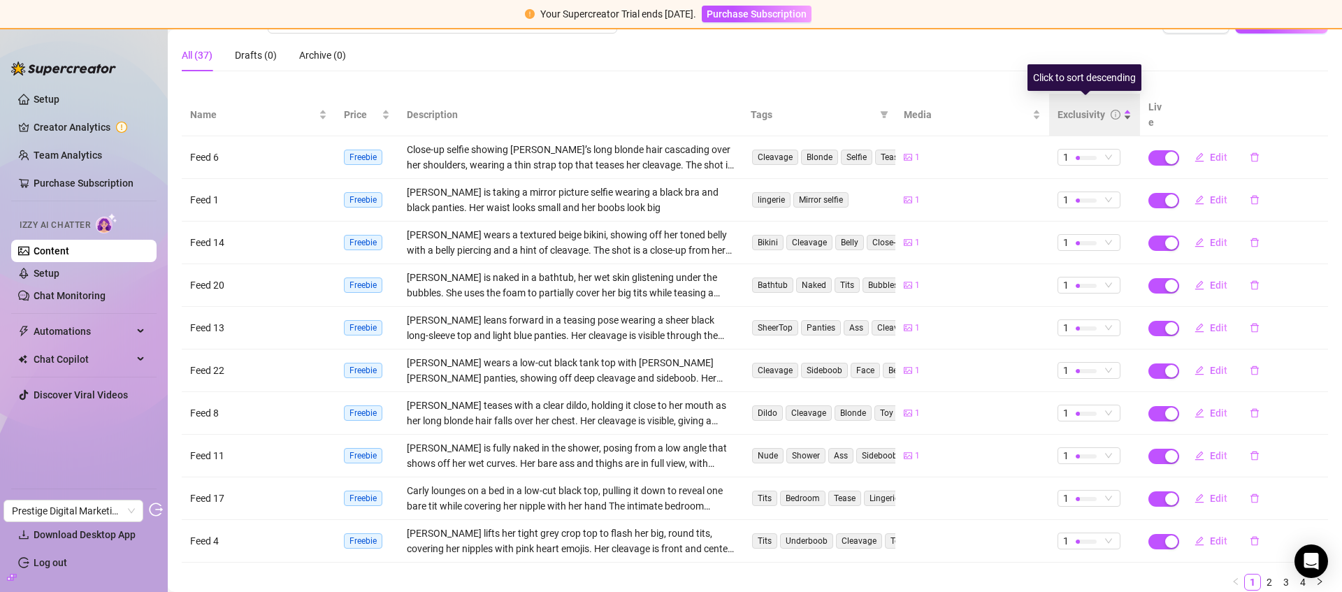
click at [1073, 107] on div "Exclusivity" at bounding box center [1082, 114] width 48 height 15
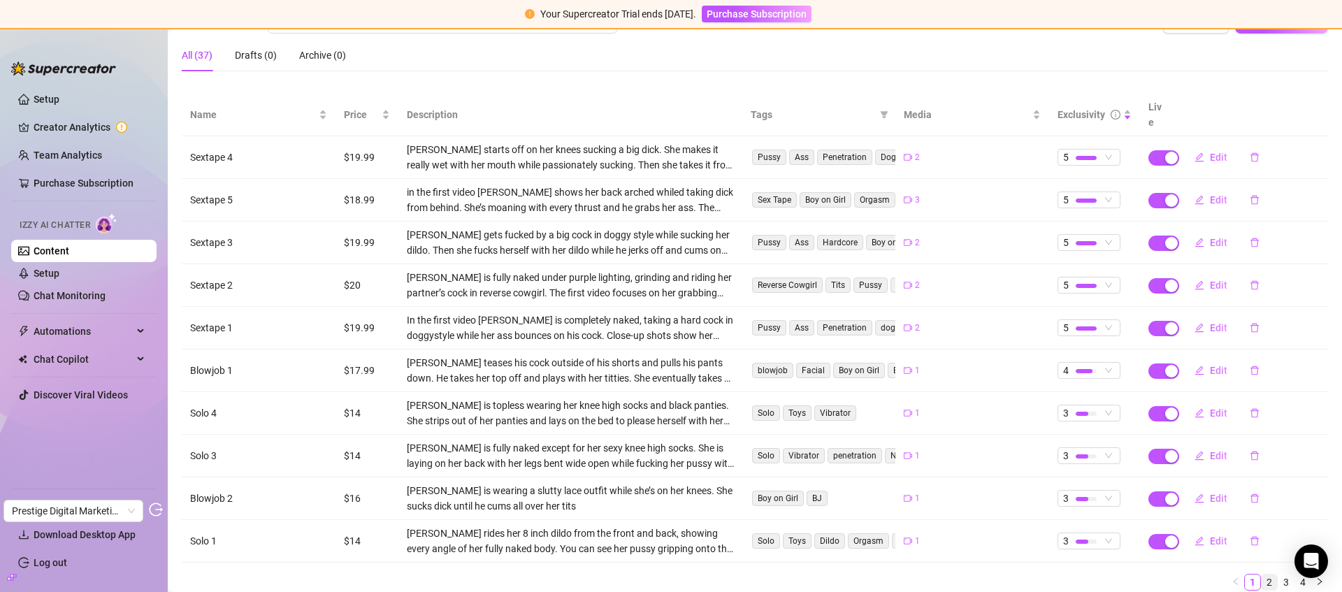
click at [1263, 575] on link "2" at bounding box center [1269, 582] width 15 height 15
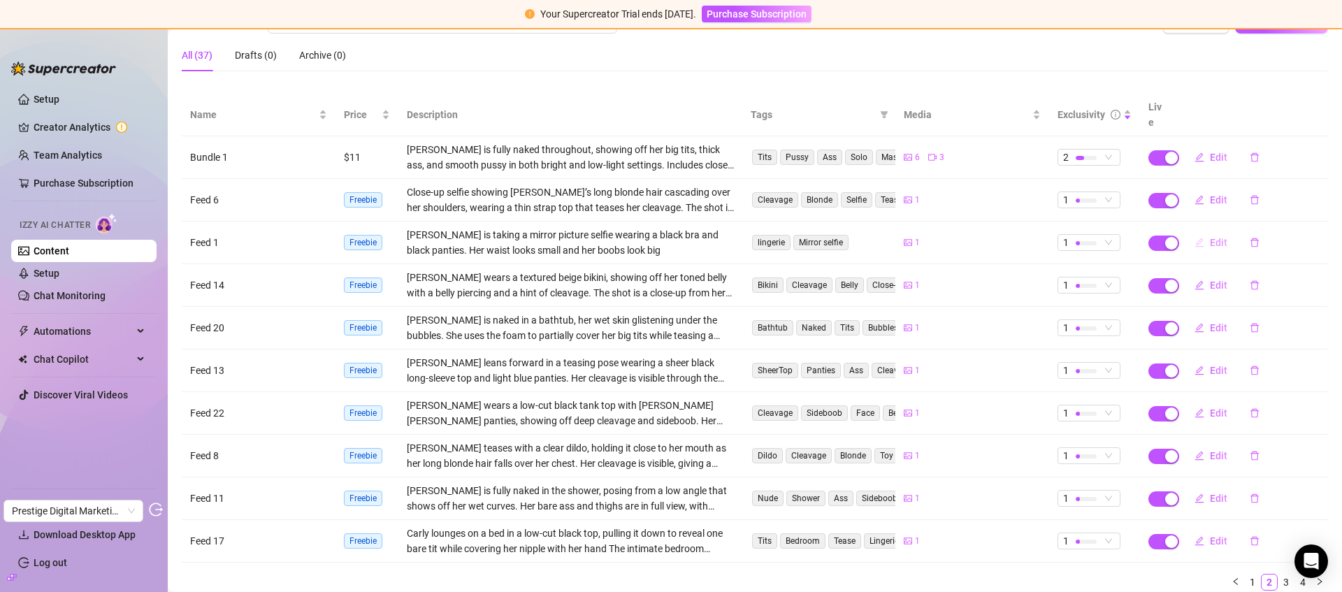
click at [1210, 237] on span "Edit" at bounding box center [1218, 242] width 17 height 11
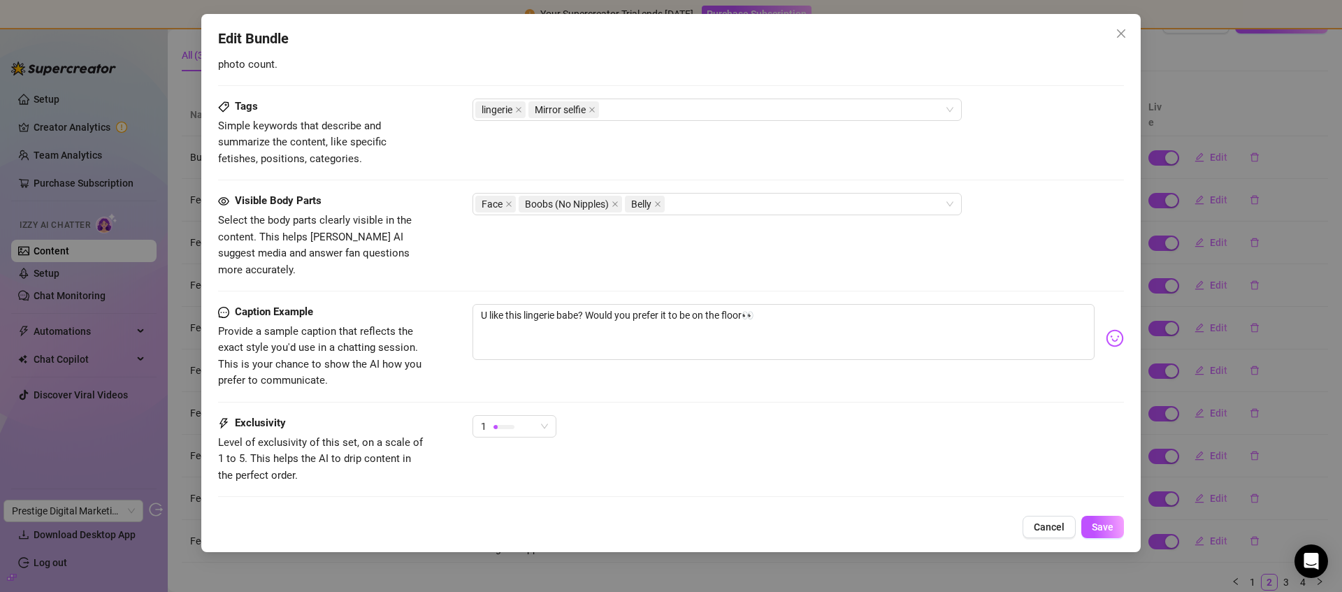
scroll to position [663, 0]
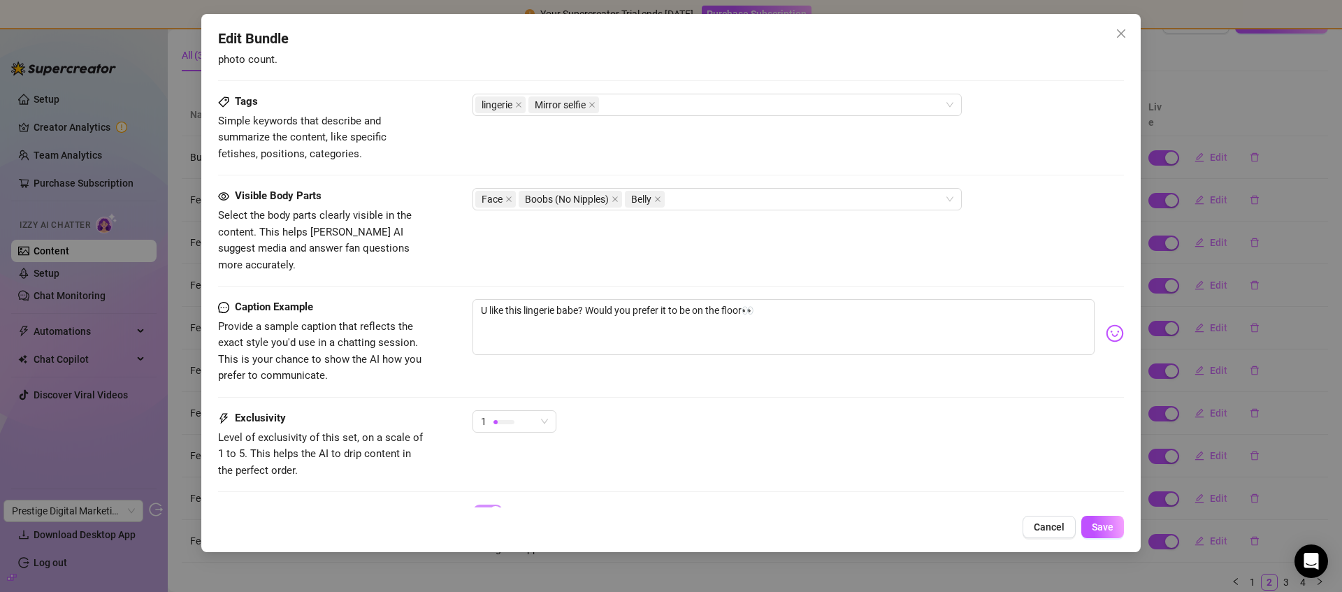
click at [1033, 532] on button "Cancel" at bounding box center [1049, 527] width 53 height 22
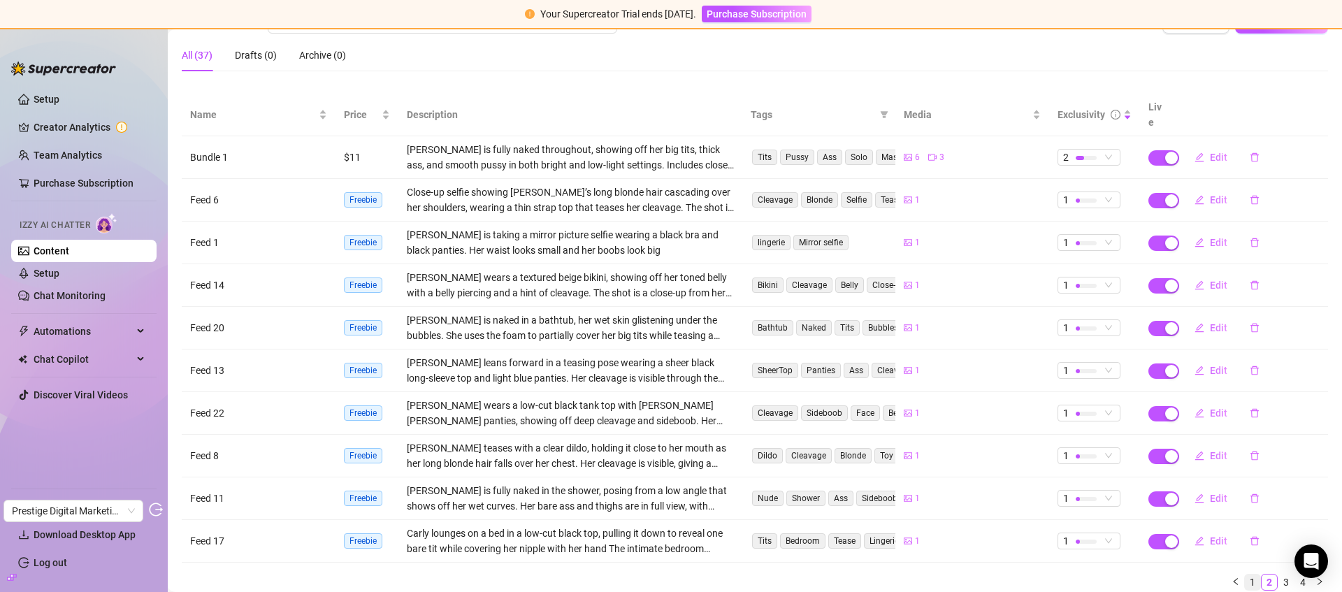
click at [1246, 575] on link "1" at bounding box center [1252, 582] width 15 height 15
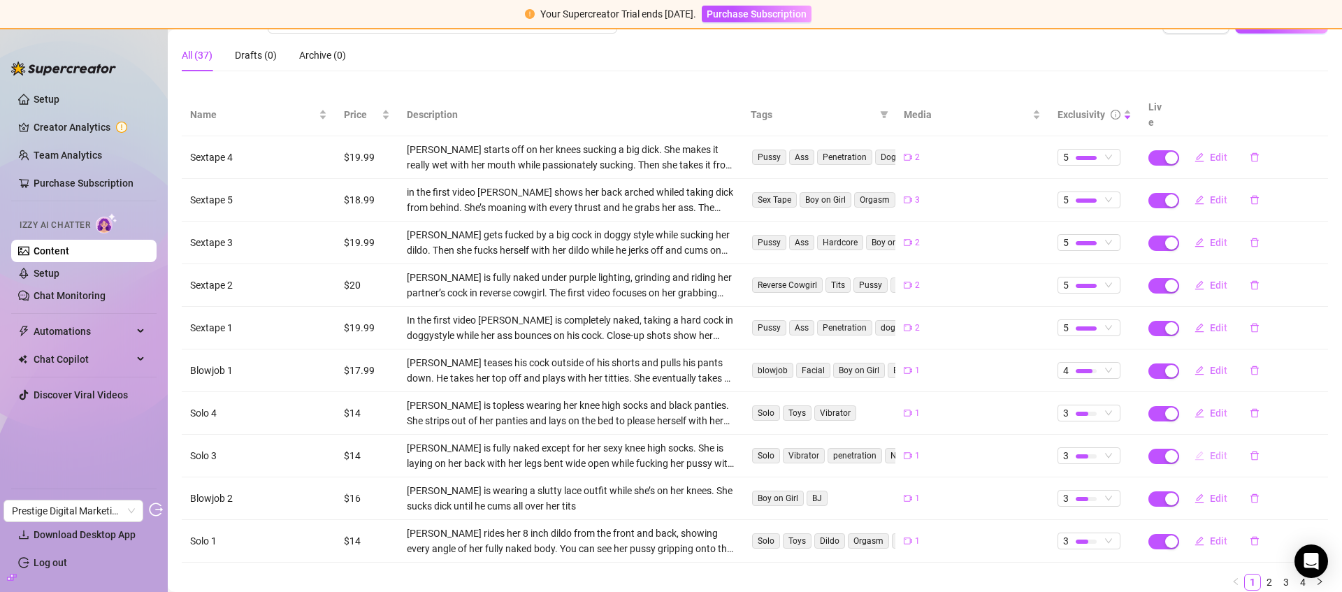
click at [1211, 450] on span "Edit" at bounding box center [1218, 455] width 17 height 11
type textarea "I’d love it if you’d watch me babe🩵 my big vibrator made me cum so much, i show…"
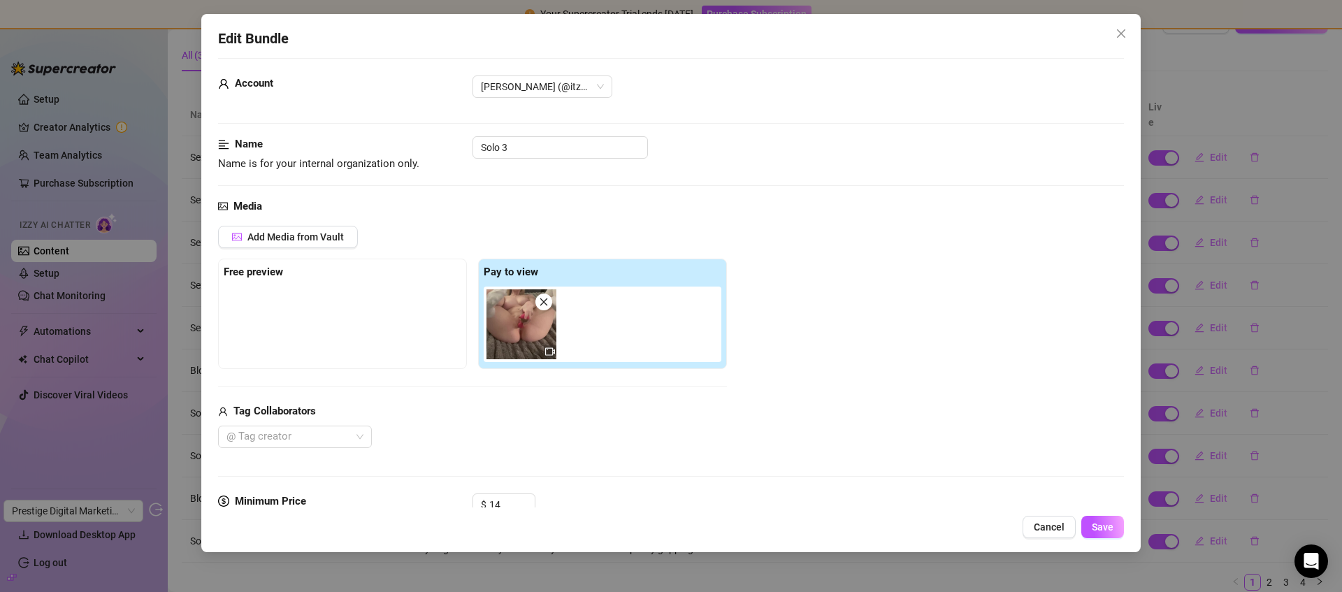
scroll to position [0, 0]
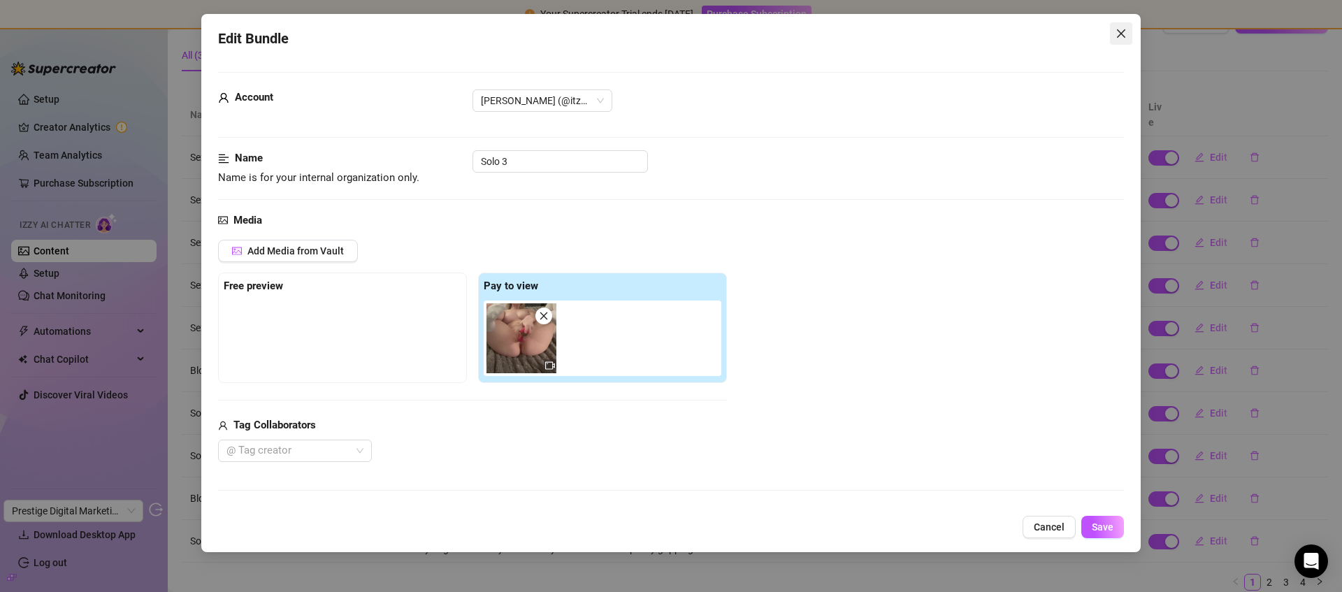
click at [1122, 30] on icon "close" at bounding box center [1121, 33] width 11 height 11
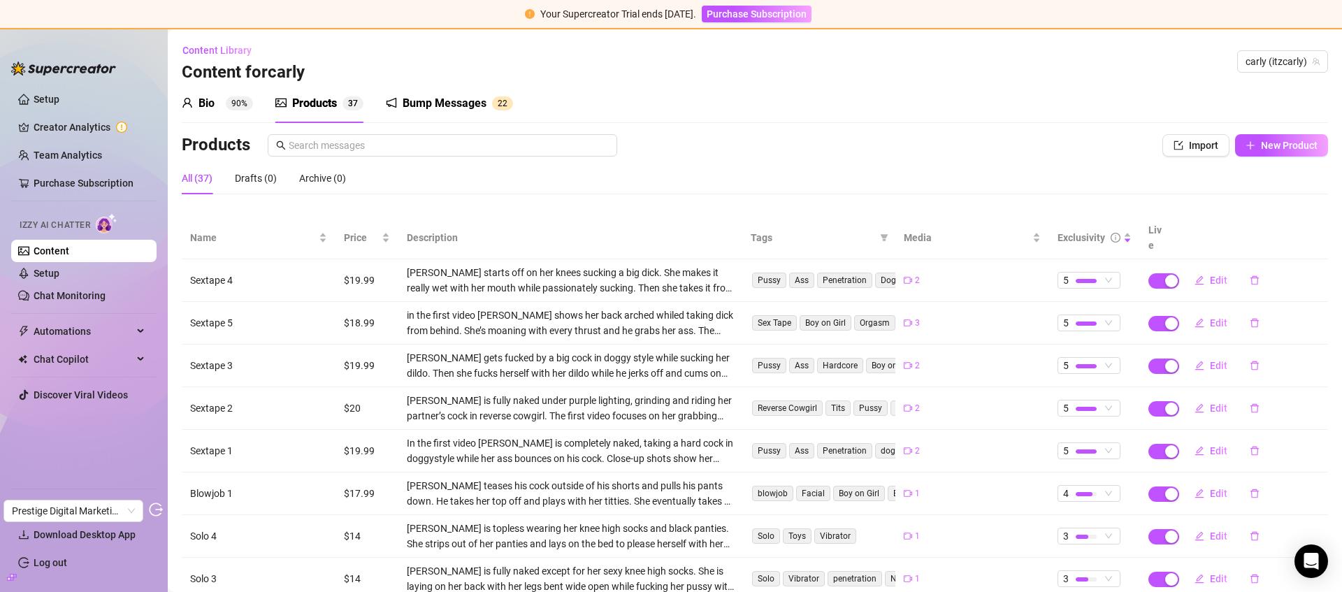
click at [431, 110] on div "Bump Messages" at bounding box center [445, 103] width 84 height 17
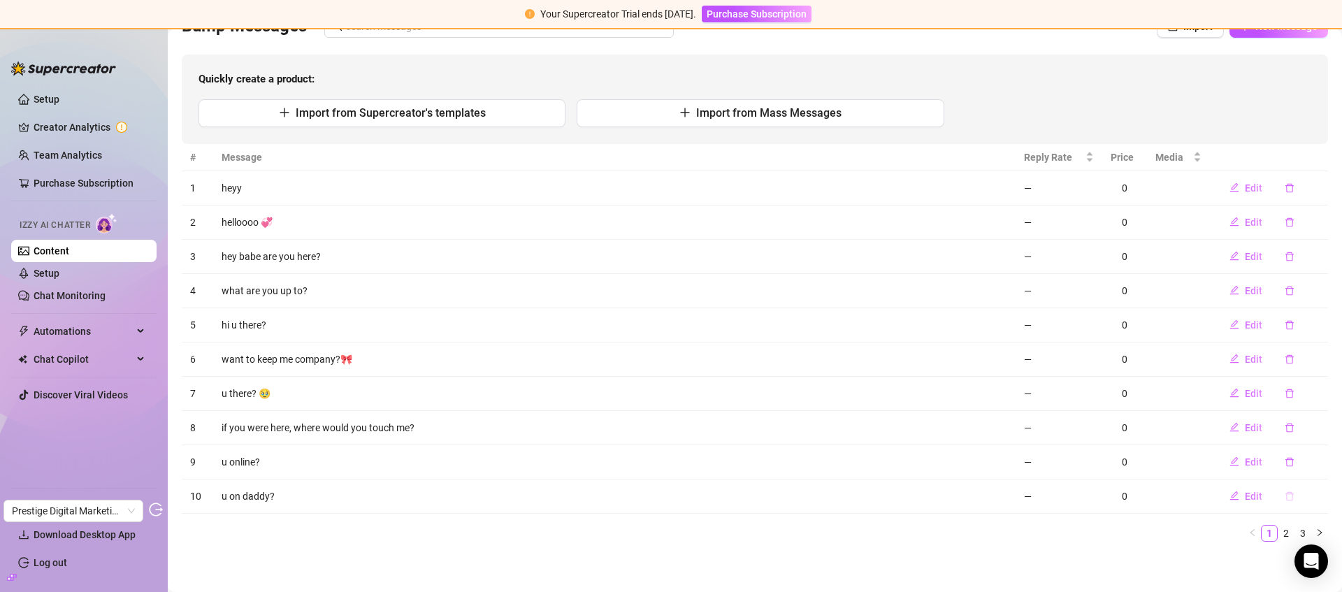
scroll to position [122, 0]
click at [1294, 530] on li "3" at bounding box center [1302, 530] width 17 height 17
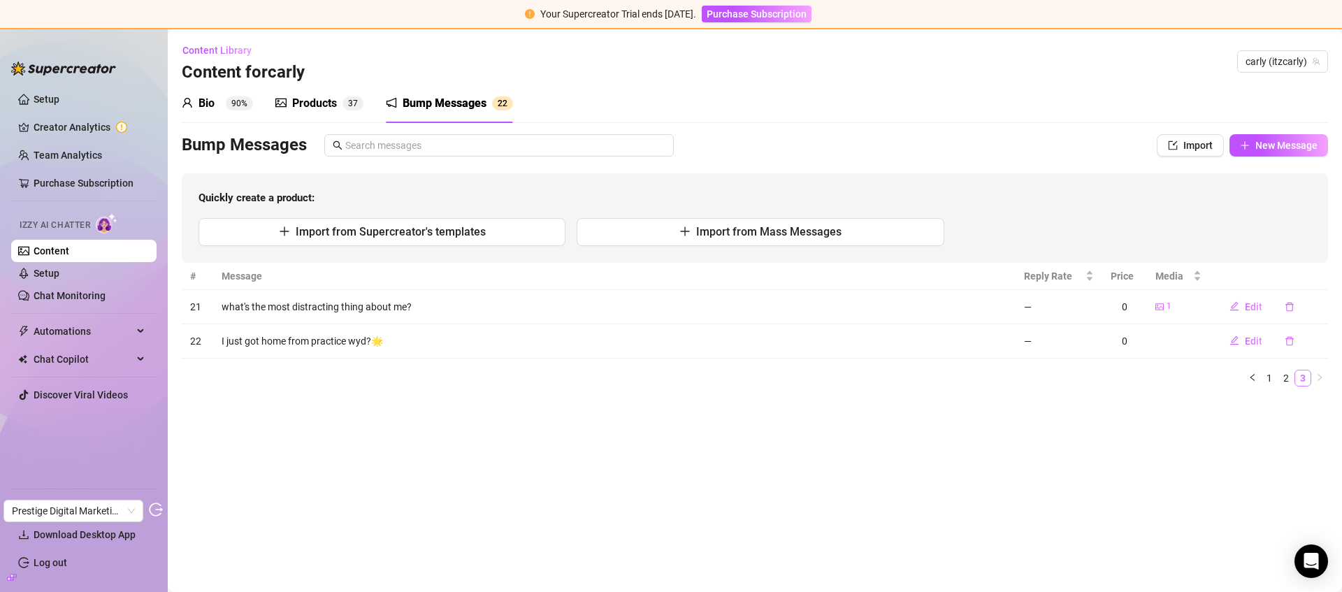
scroll to position [0, 0]
click at [59, 268] on link "Setup" at bounding box center [47, 273] width 26 height 11
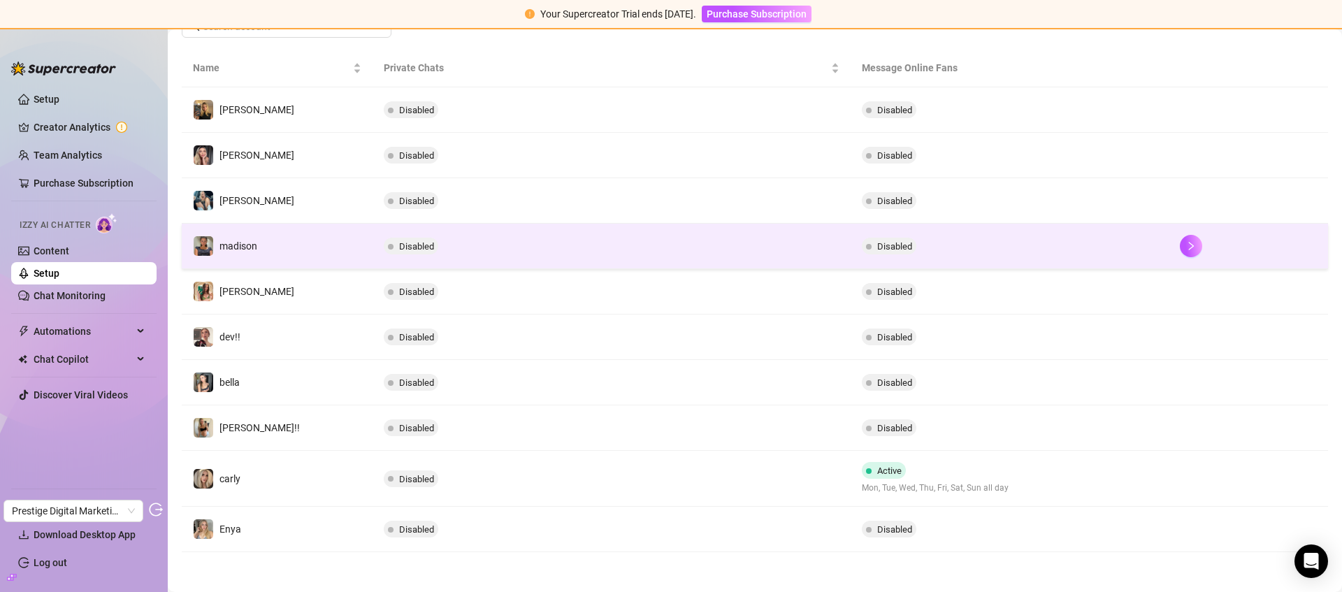
scroll to position [247, 0]
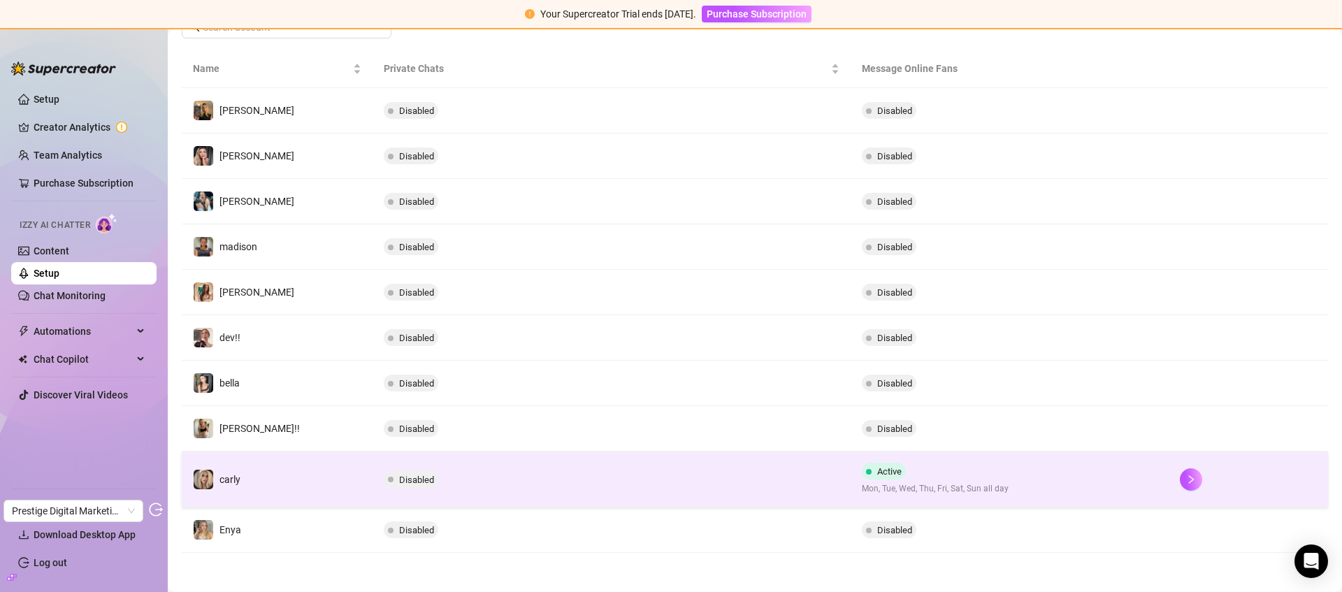
click at [296, 486] on td "carly" at bounding box center [277, 480] width 191 height 56
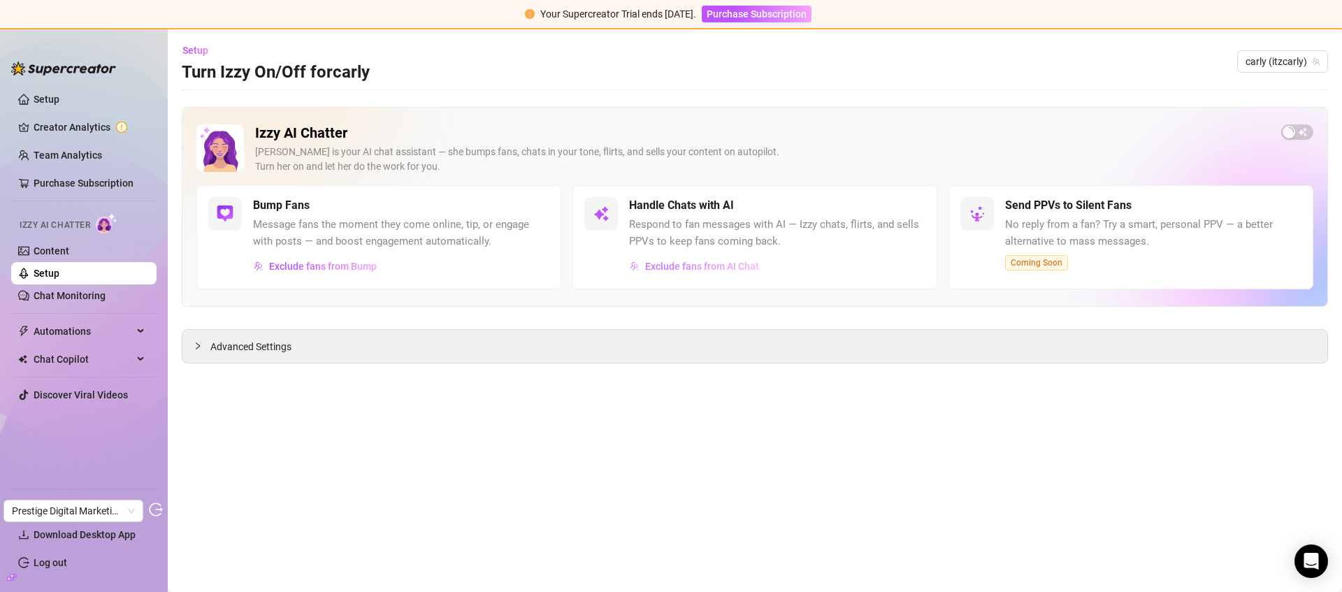
click at [723, 268] on span "Exclude fans from AI Chat" at bounding box center [702, 266] width 114 height 11
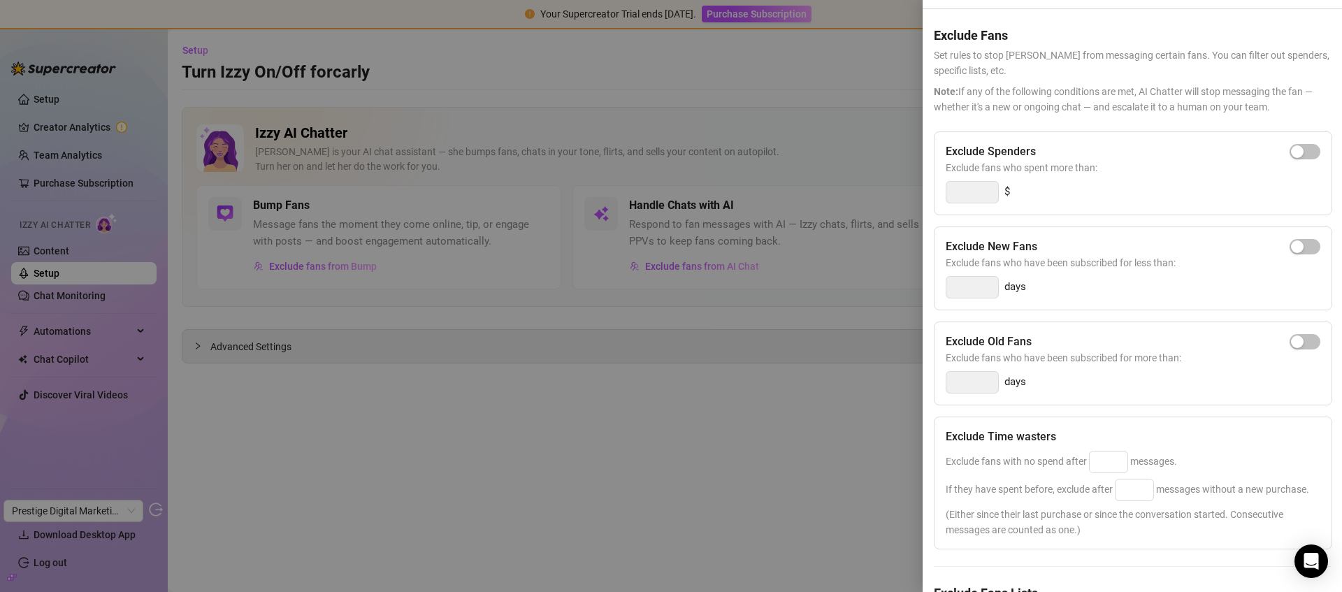
scroll to position [153, 0]
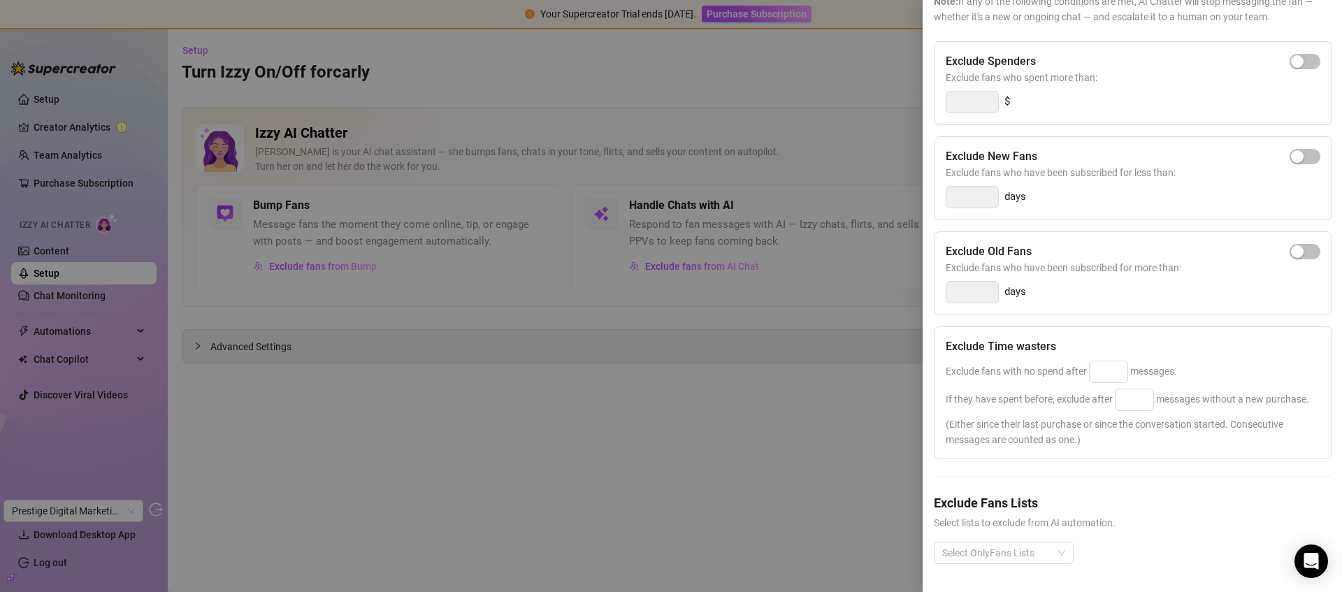
drag, startPoint x: 257, startPoint y: 525, endPoint x: 102, endPoint y: 510, distance: 155.9
click at [255, 524] on div at bounding box center [671, 296] width 1342 height 592
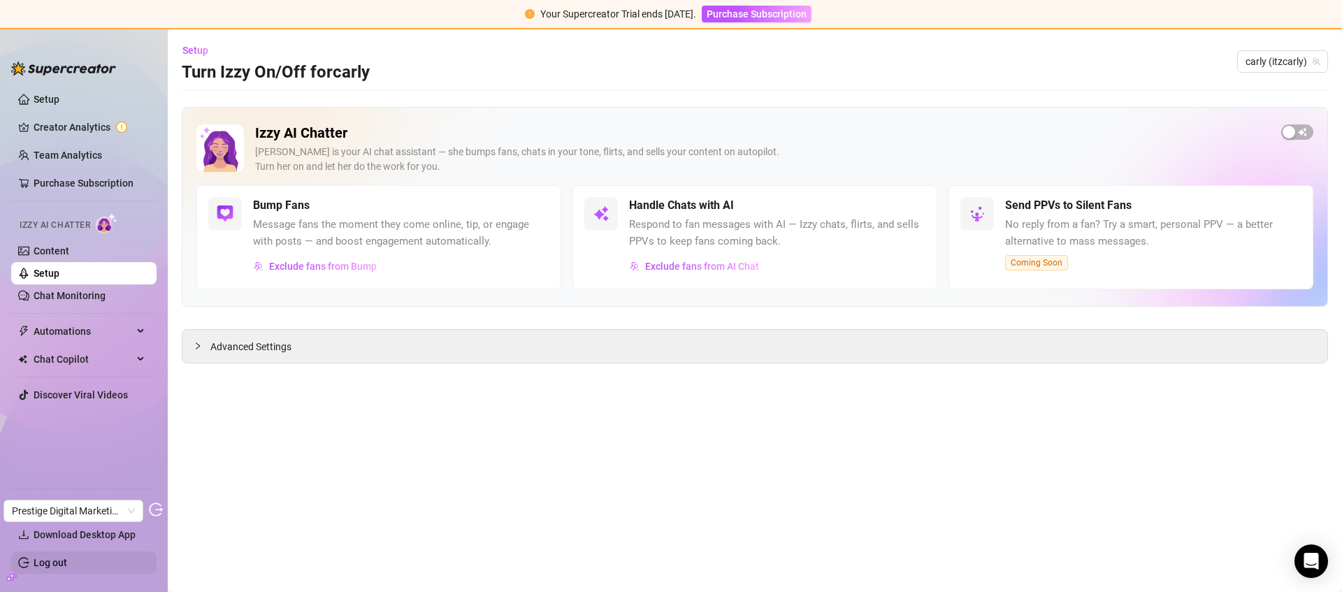
drag, startPoint x: 15, startPoint y: 571, endPoint x: 23, endPoint y: 560, distance: 13.6
click at [15, 571] on div at bounding box center [12, 577] width 10 height 15
click at [10, 576] on icon "build" at bounding box center [12, 577] width 10 height 6
click at [52, 503] on link "Settings" at bounding box center [52, 506] width 37 height 11
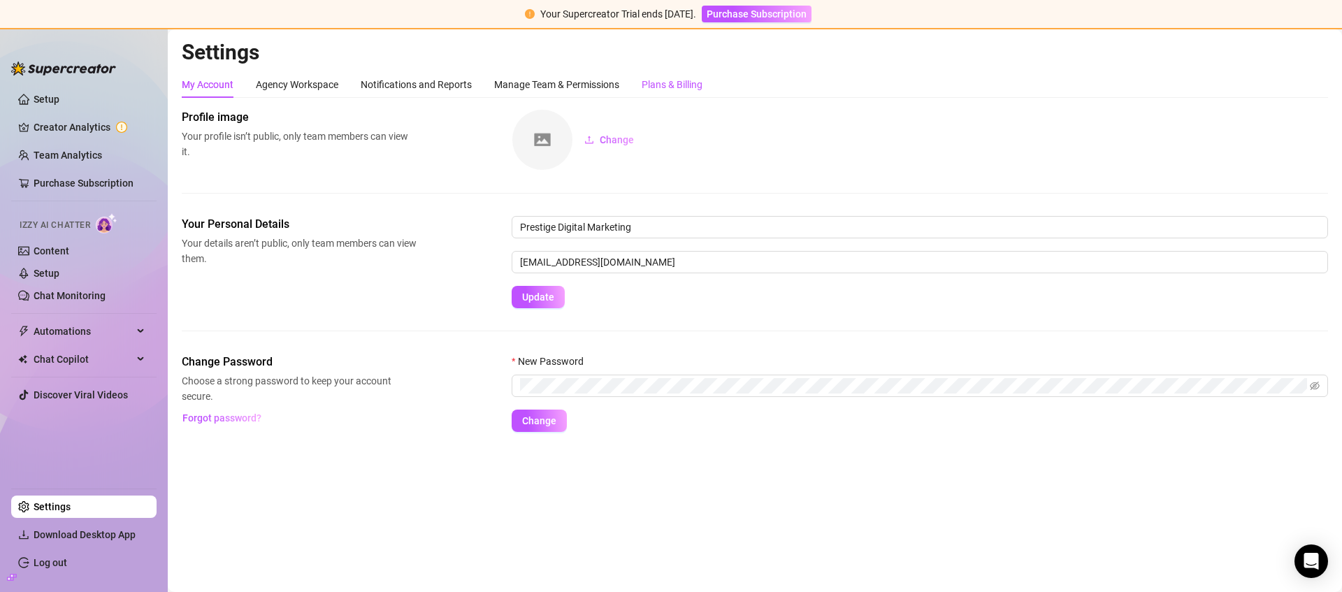
click at [682, 85] on div "Plans & Billing" at bounding box center [672, 84] width 61 height 15
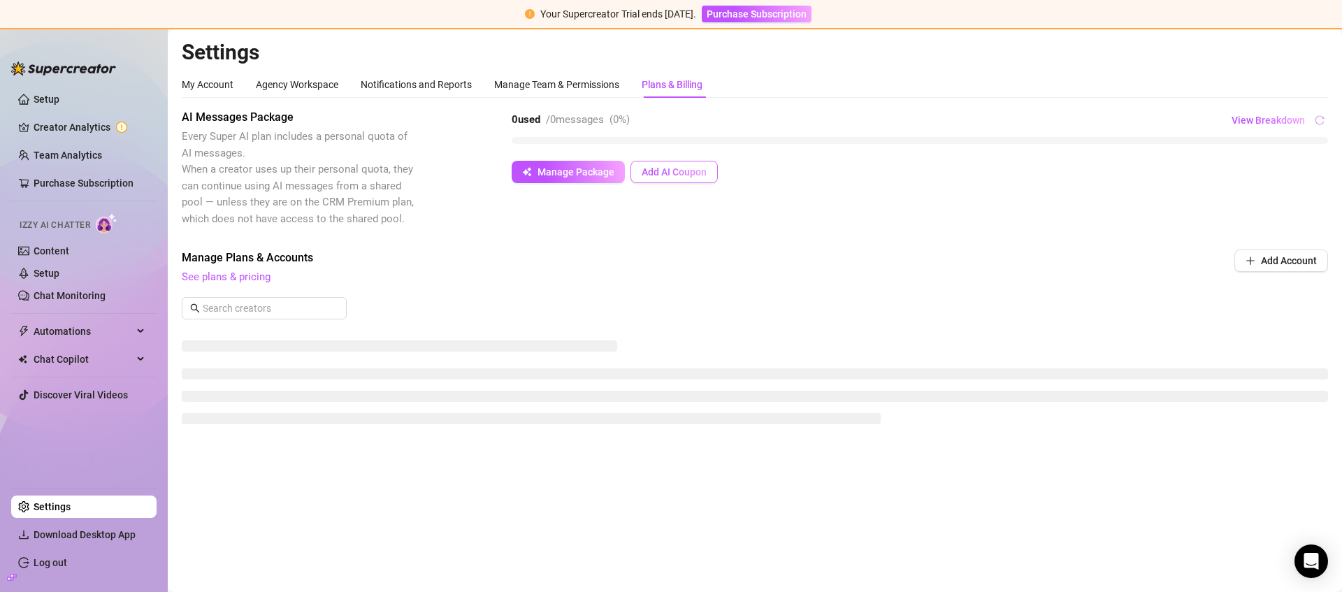
click at [673, 171] on span "Add AI Coupon" at bounding box center [674, 171] width 65 height 11
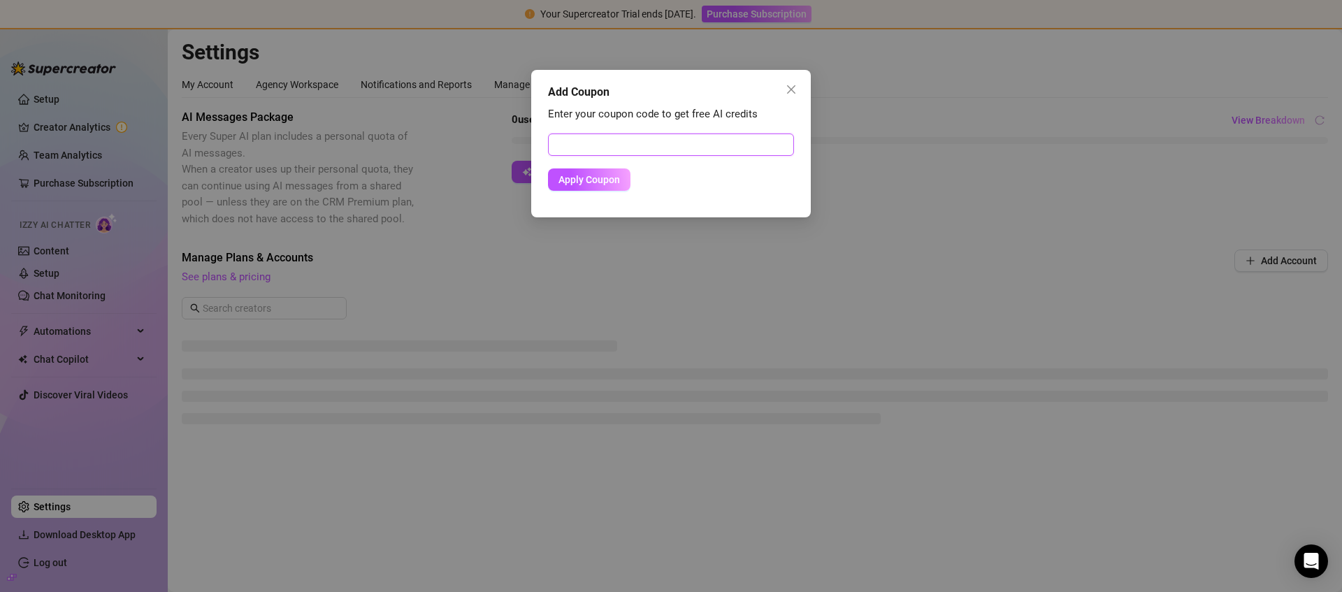
click at [642, 145] on input "text" at bounding box center [671, 144] width 246 height 22
paste input "247E3D6B01JK0JLF02A2"
type input "247E3D6B01JK0JLF02A2"
click at [589, 183] on span "Apply Coupon" at bounding box center [589, 179] width 62 height 11
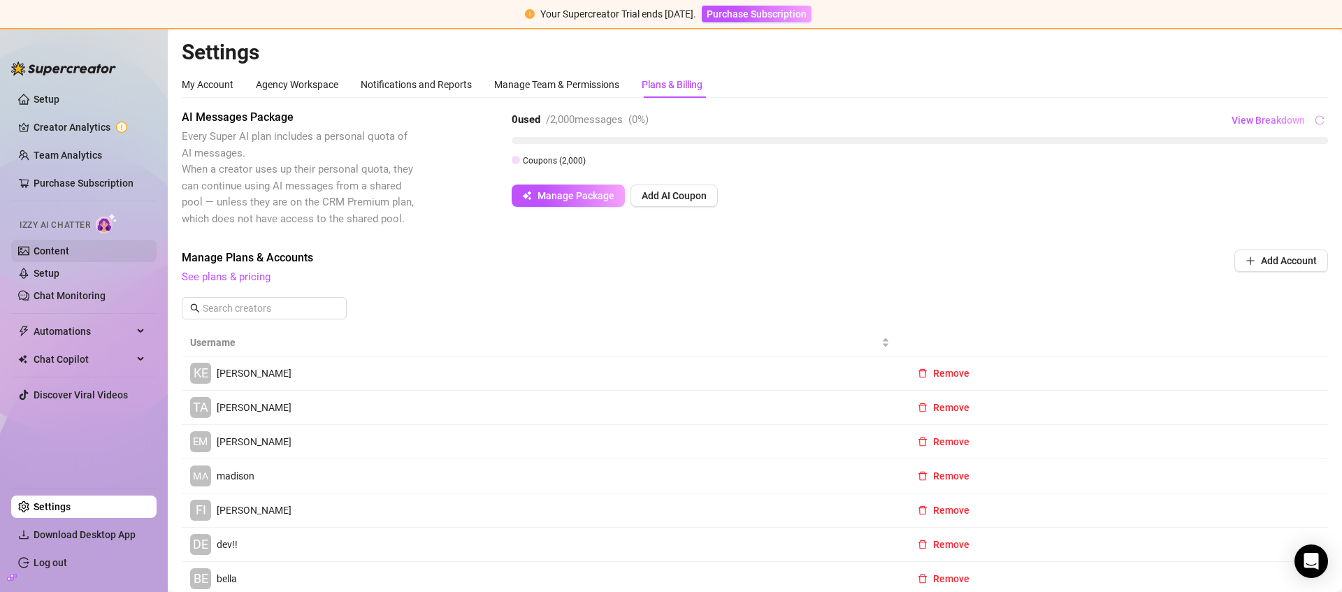
click at [39, 248] on link "Content" at bounding box center [52, 250] width 36 height 11
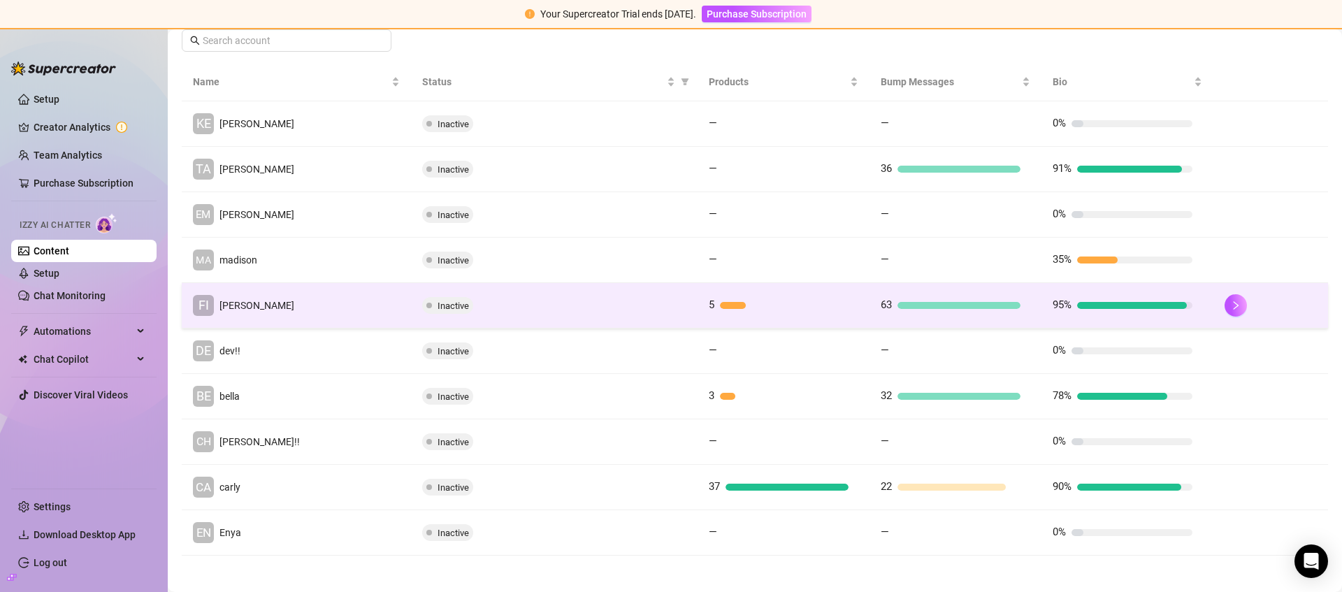
scroll to position [264, 0]
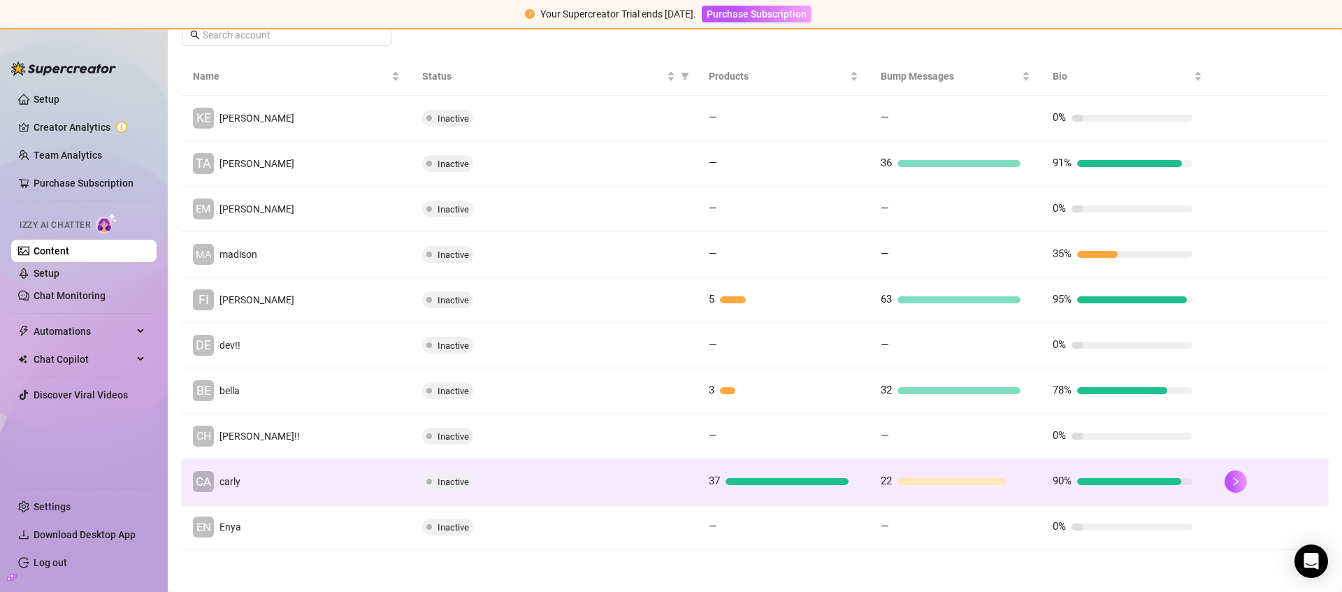
click at [509, 479] on div "Inactive" at bounding box center [554, 481] width 264 height 17
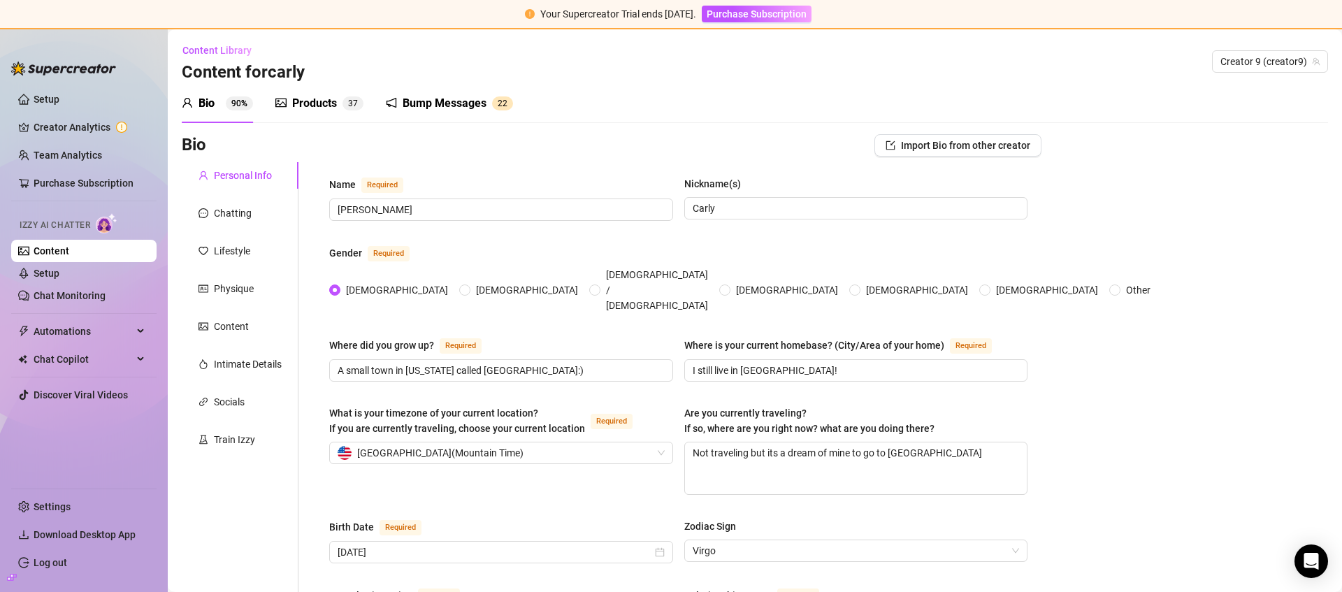
click at [321, 108] on div "Products" at bounding box center [314, 103] width 45 height 17
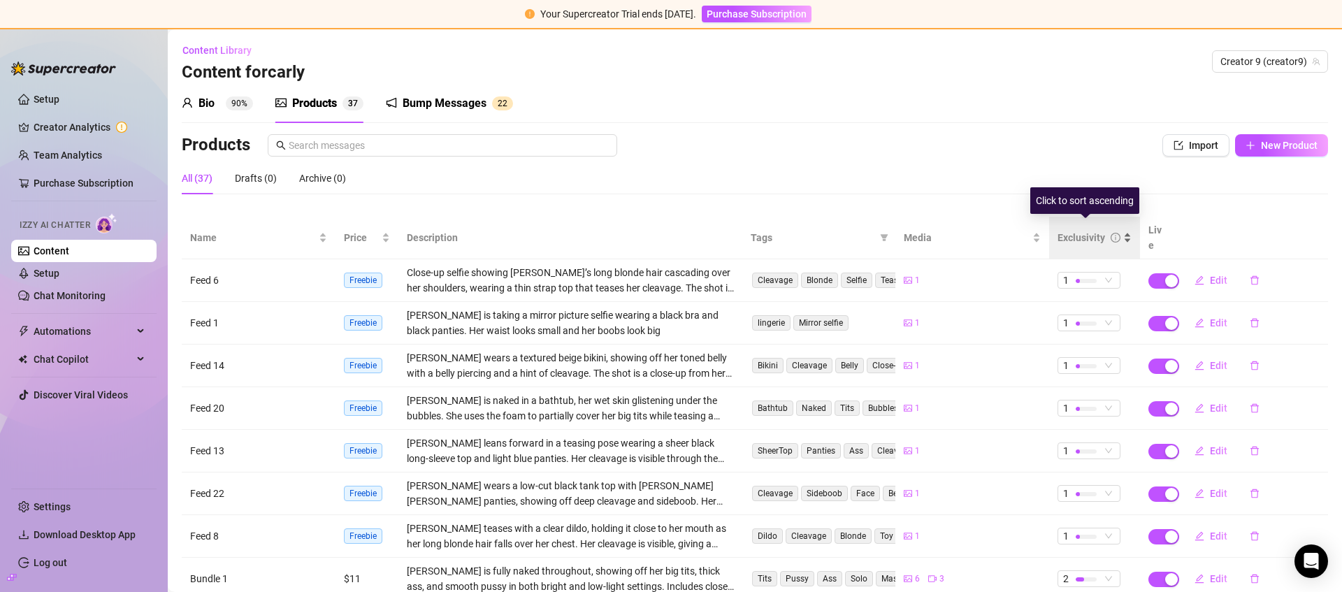
click at [1078, 230] on div "Exclusivity" at bounding box center [1082, 237] width 48 height 15
click at [1075, 230] on div "Exclusivity" at bounding box center [1082, 237] width 48 height 15
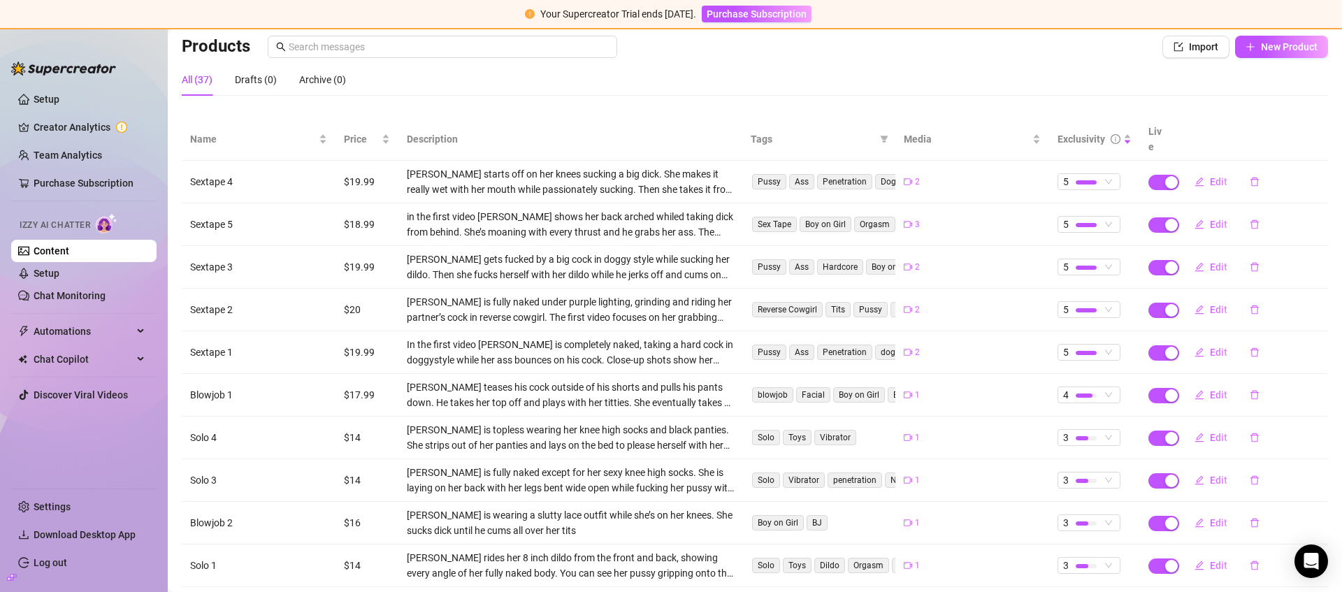
scroll to position [111, 0]
